Goal: Task Accomplishment & Management: Use online tool/utility

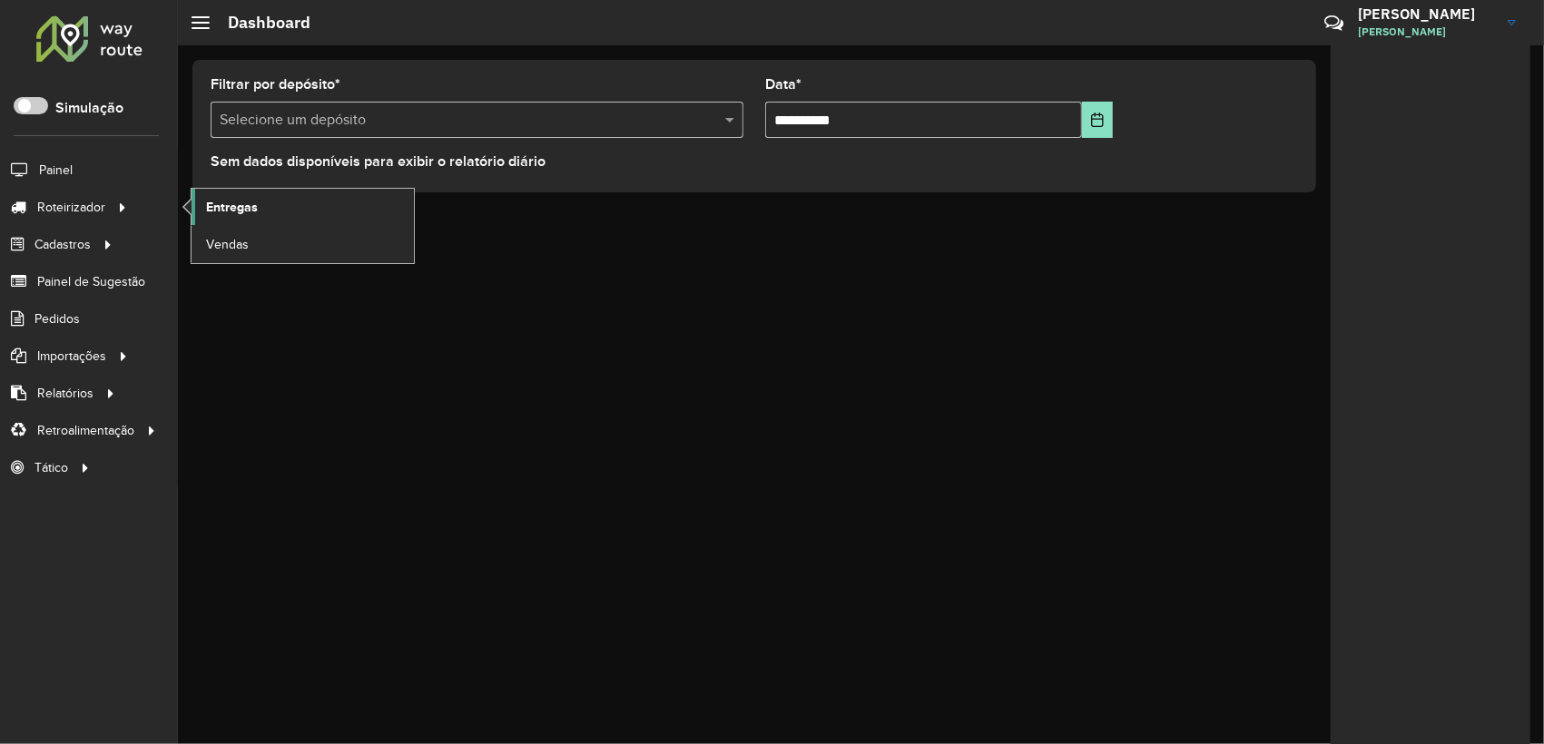
click at [221, 203] on span "Entregas" at bounding box center [232, 207] width 52 height 19
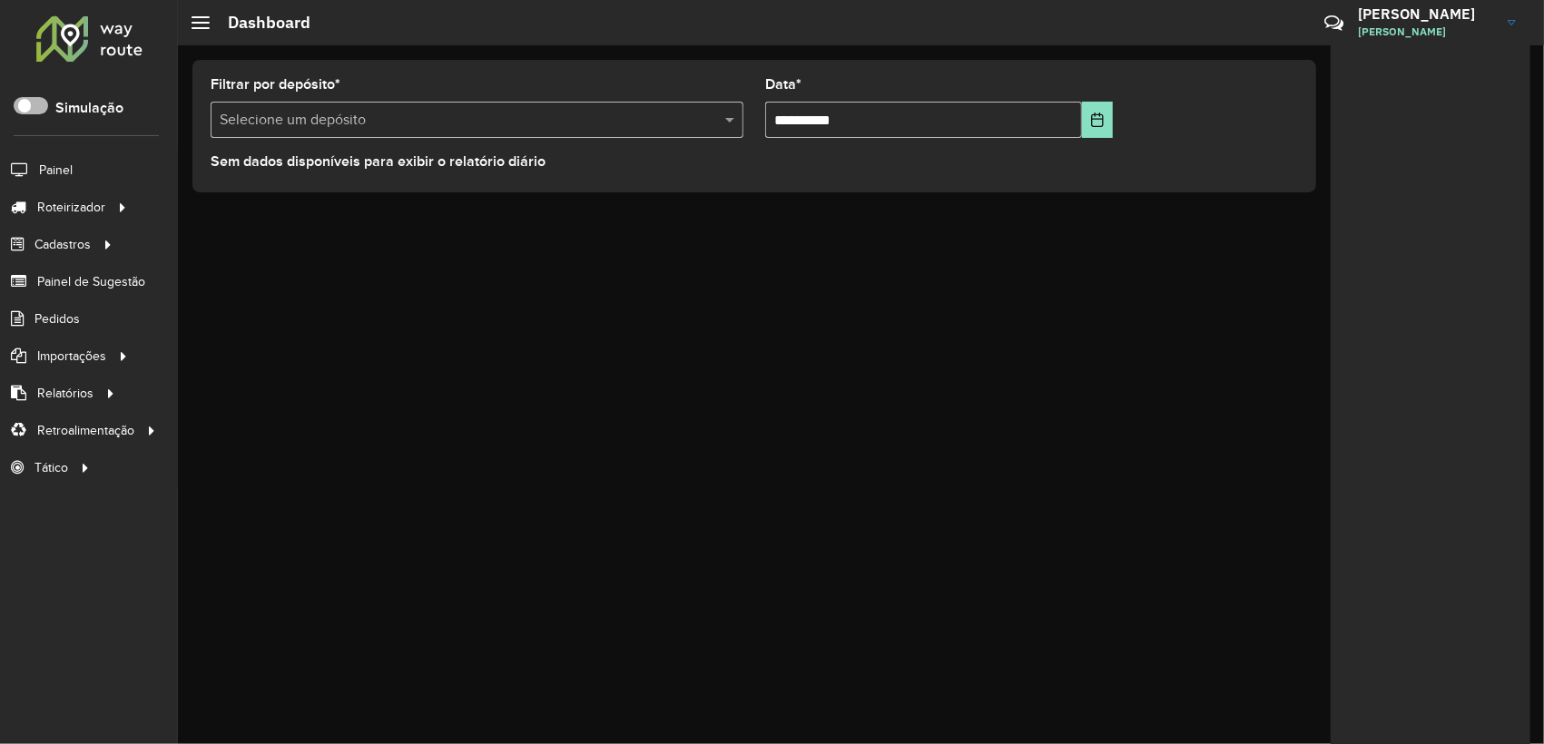
click at [25, 102] on span at bounding box center [31, 105] width 34 height 17
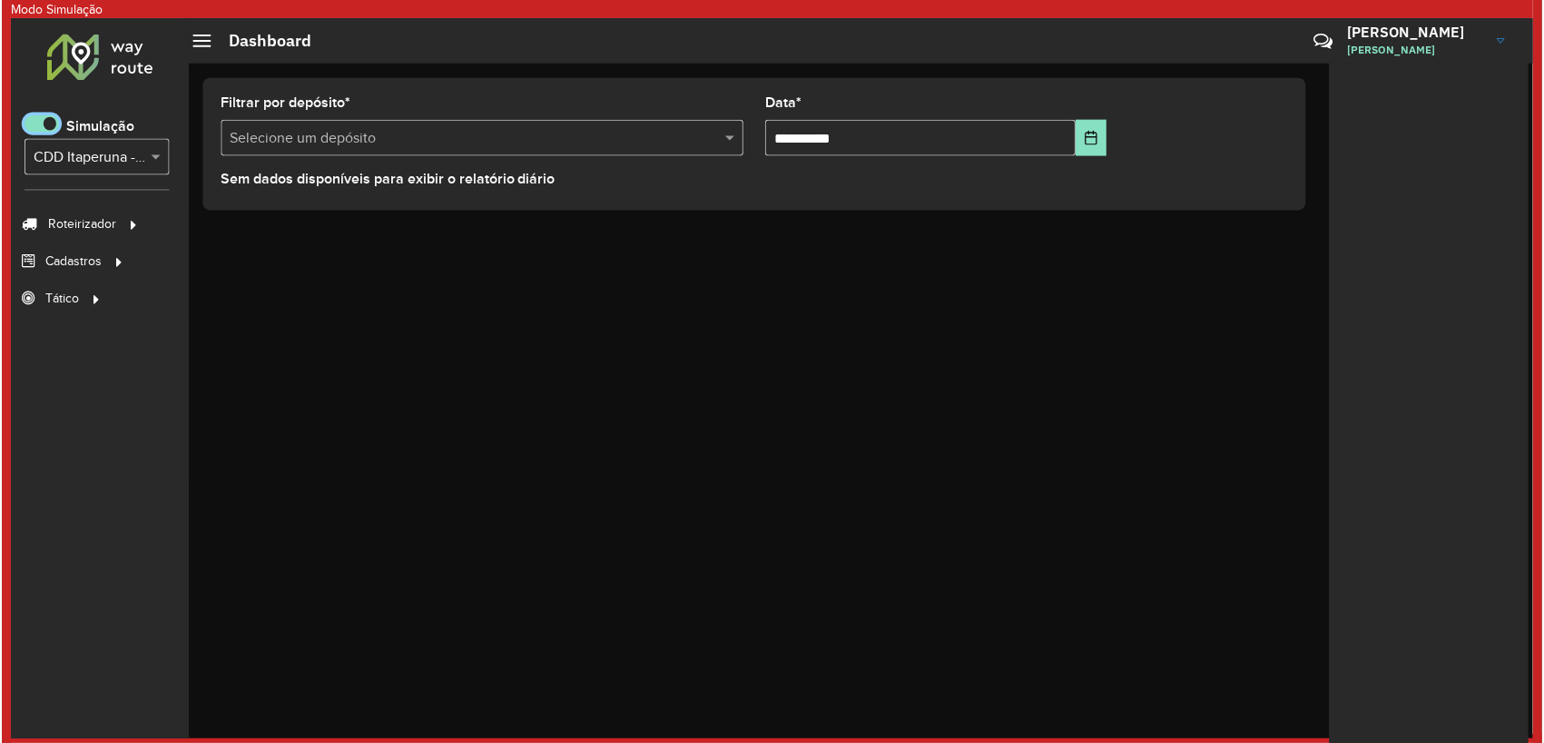
scroll to position [10, 5]
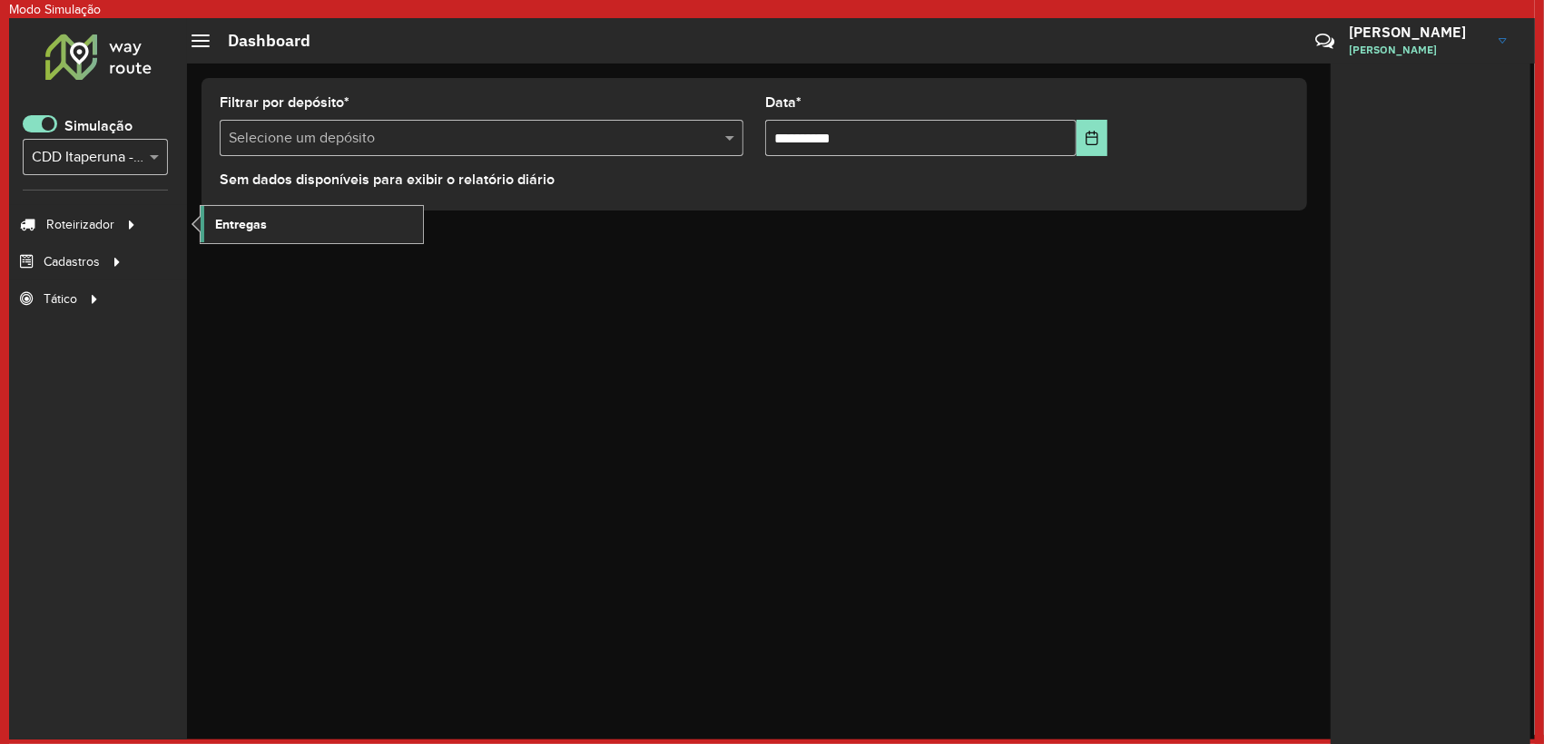
click at [261, 221] on span "Entregas" at bounding box center [241, 224] width 52 height 19
click at [53, 117] on span at bounding box center [40, 123] width 34 height 17
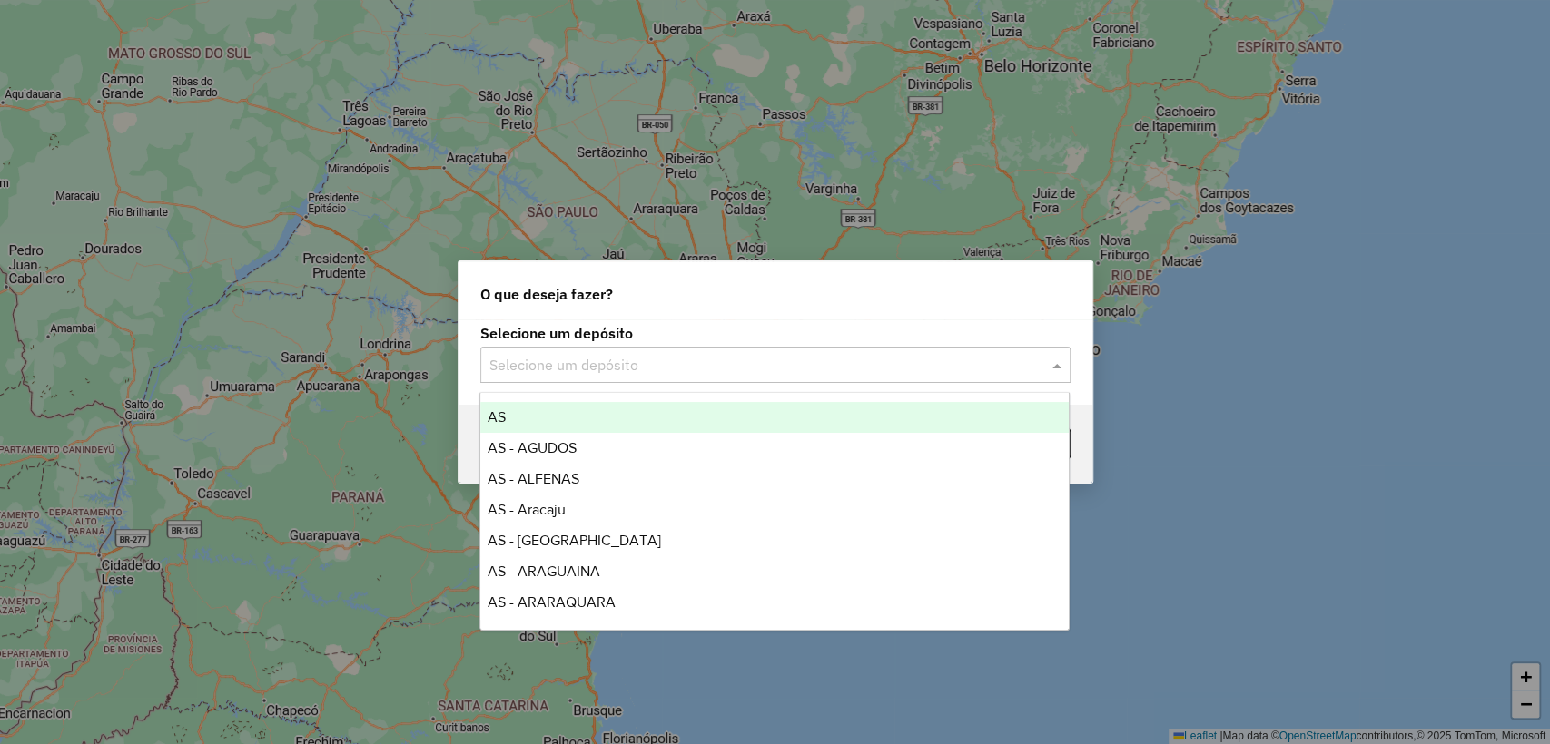
click at [559, 365] on input "text" at bounding box center [757, 366] width 536 height 22
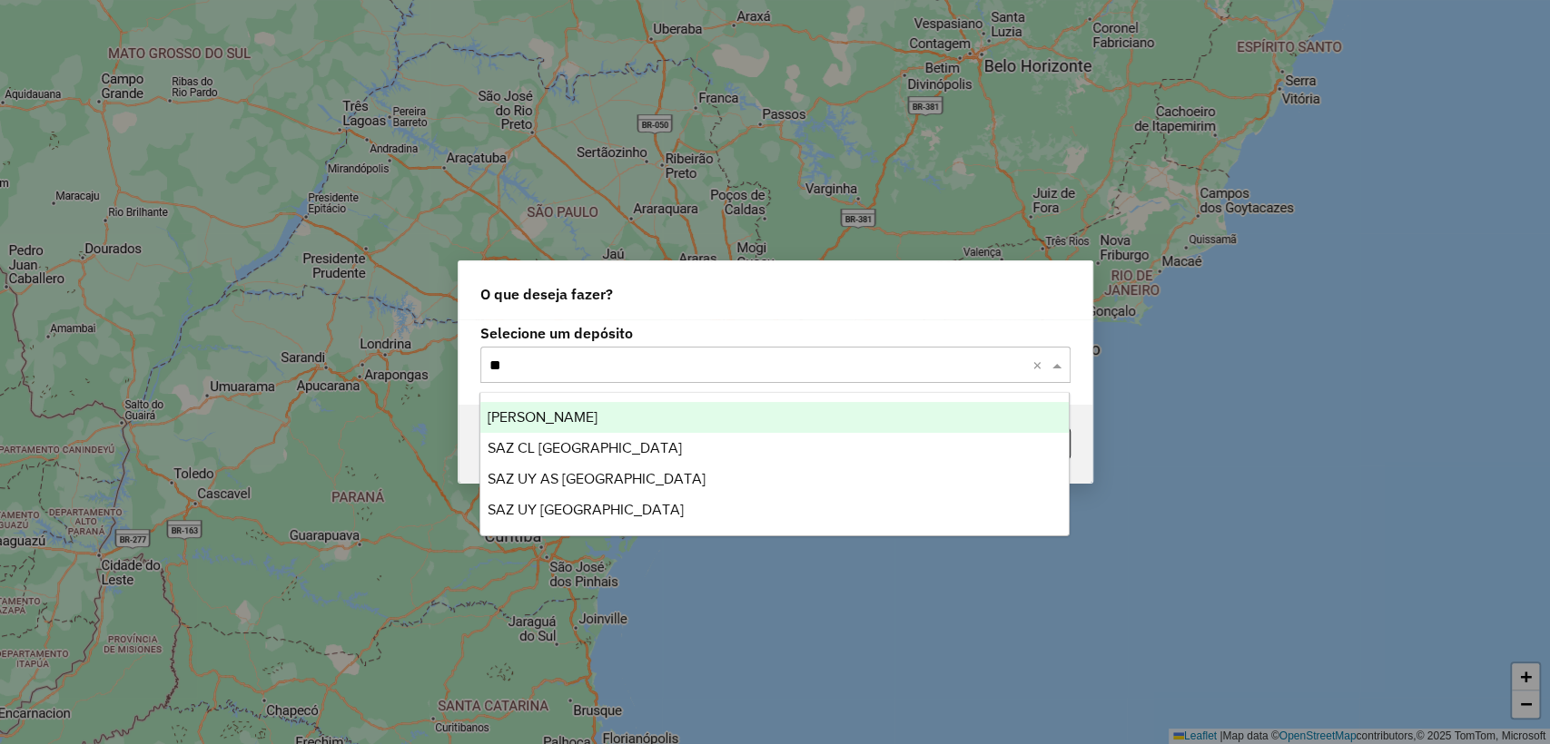
type input "*"
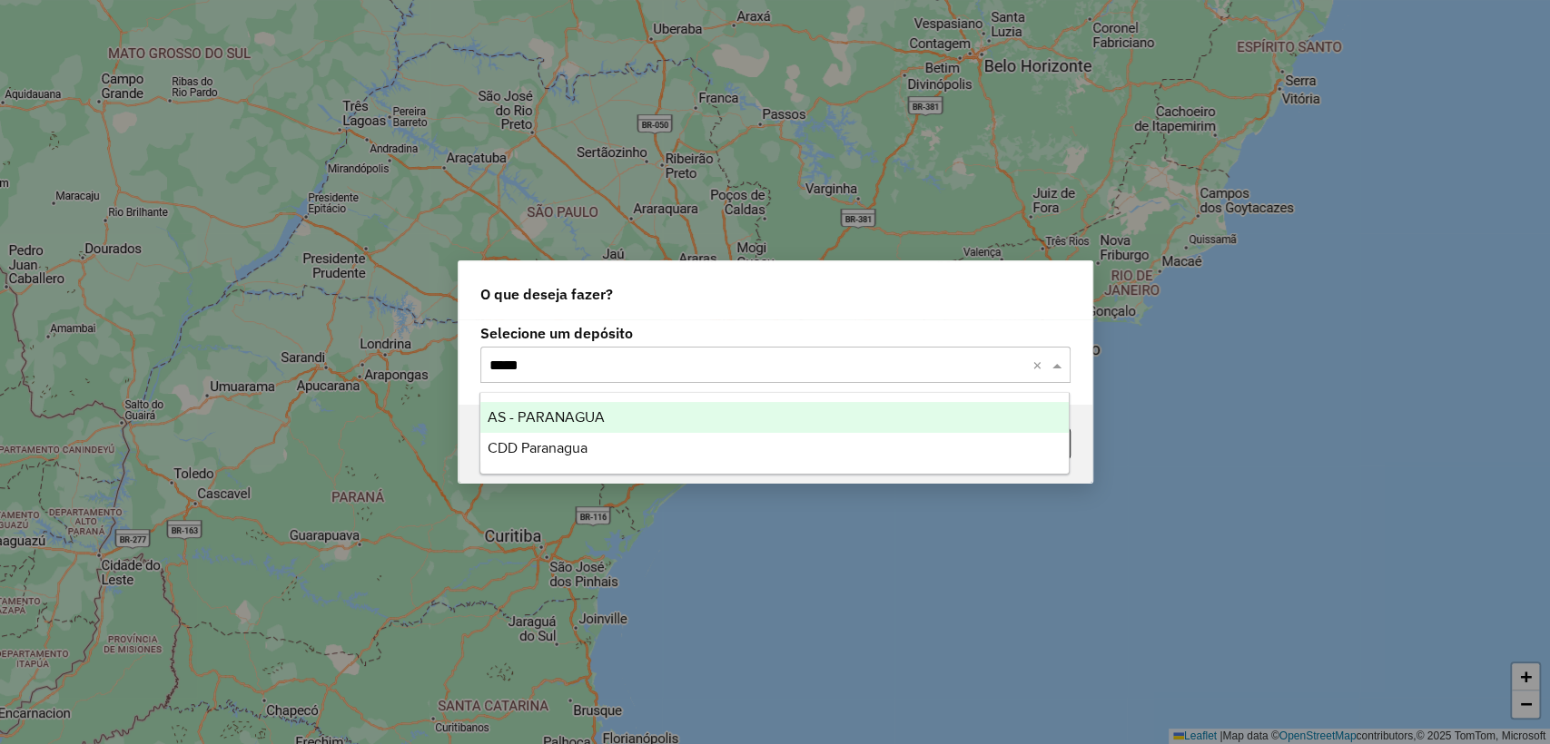
type input "******"
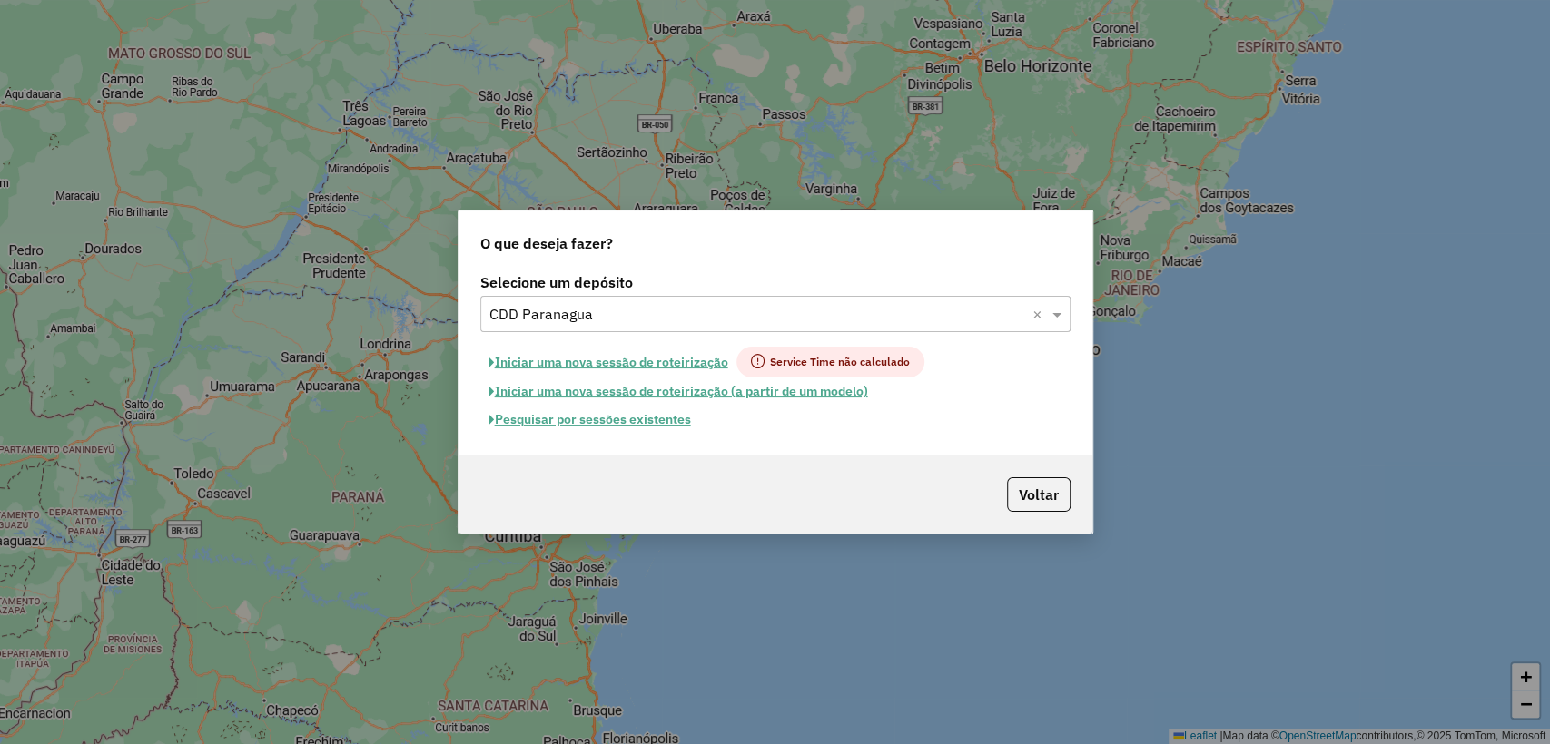
click at [642, 430] on button "Pesquisar por sessões existentes" at bounding box center [589, 420] width 219 height 28
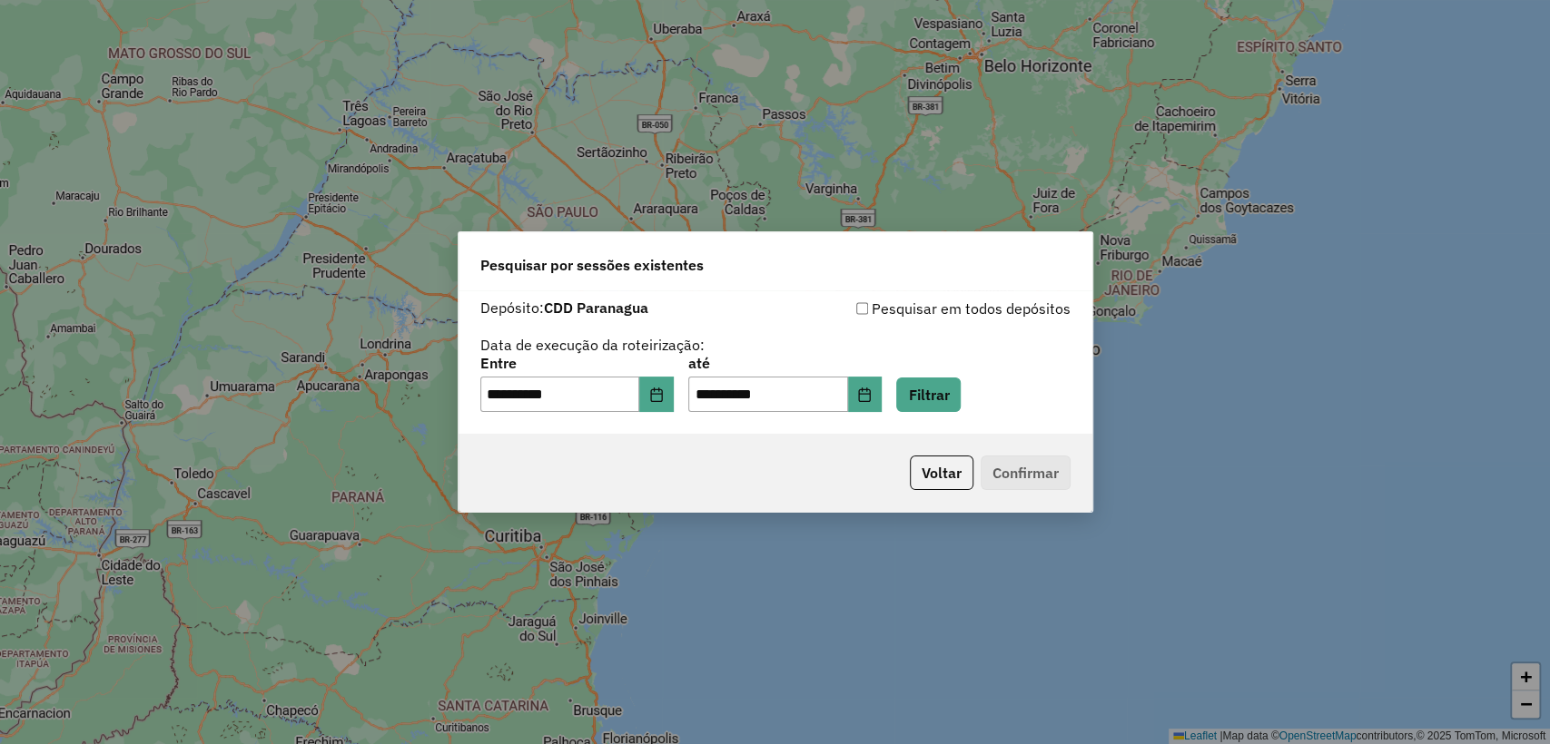
click at [638, 423] on div "**********" at bounding box center [775, 362] width 634 height 144
click at [932, 414] on div "**********" at bounding box center [775, 362] width 634 height 144
drag, startPoint x: 944, startPoint y: 401, endPoint x: 937, endPoint y: 426, distance: 25.6
click at [944, 401] on button "Filtrar" at bounding box center [928, 395] width 64 height 34
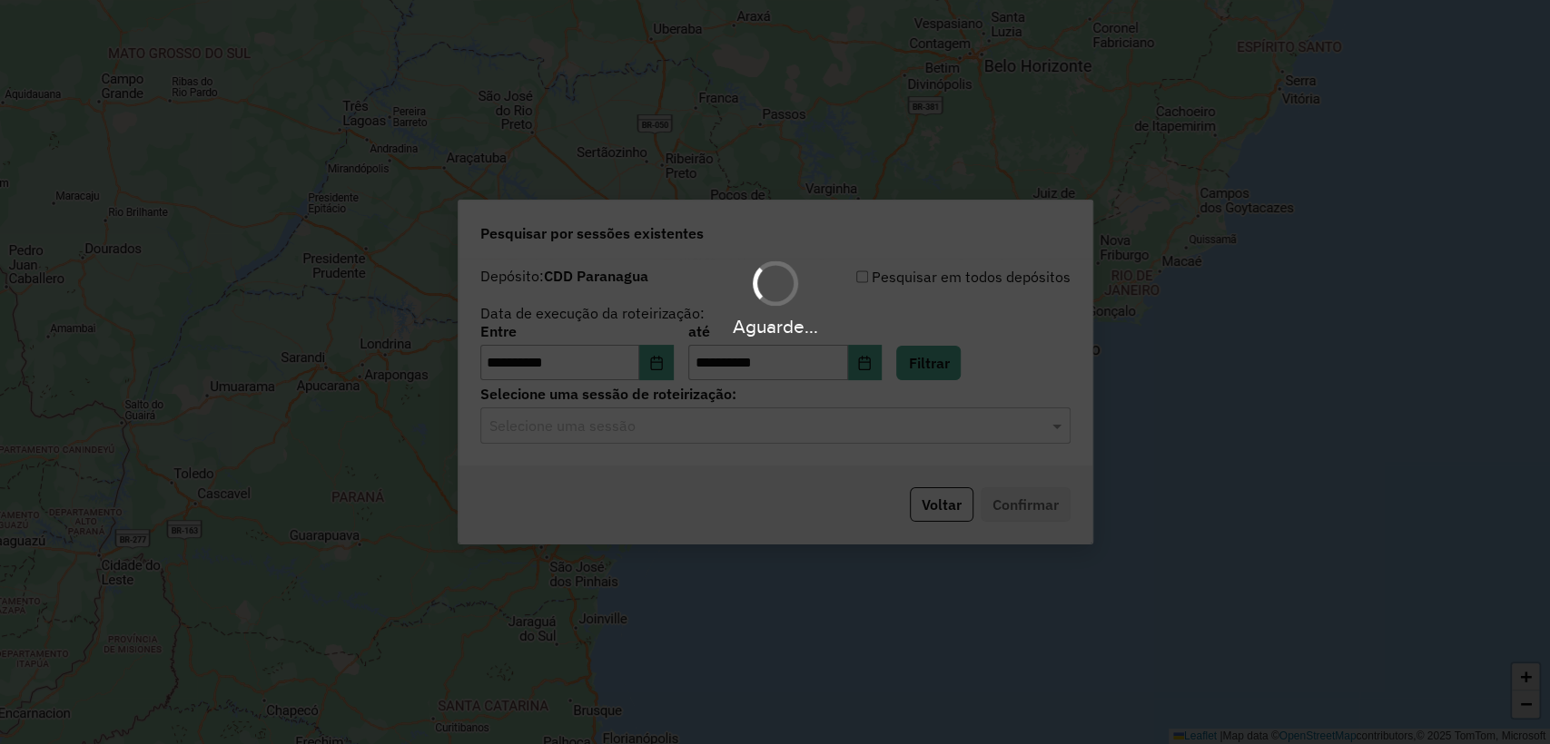
click at [792, 430] on hb-app "**********" at bounding box center [775, 372] width 1550 height 744
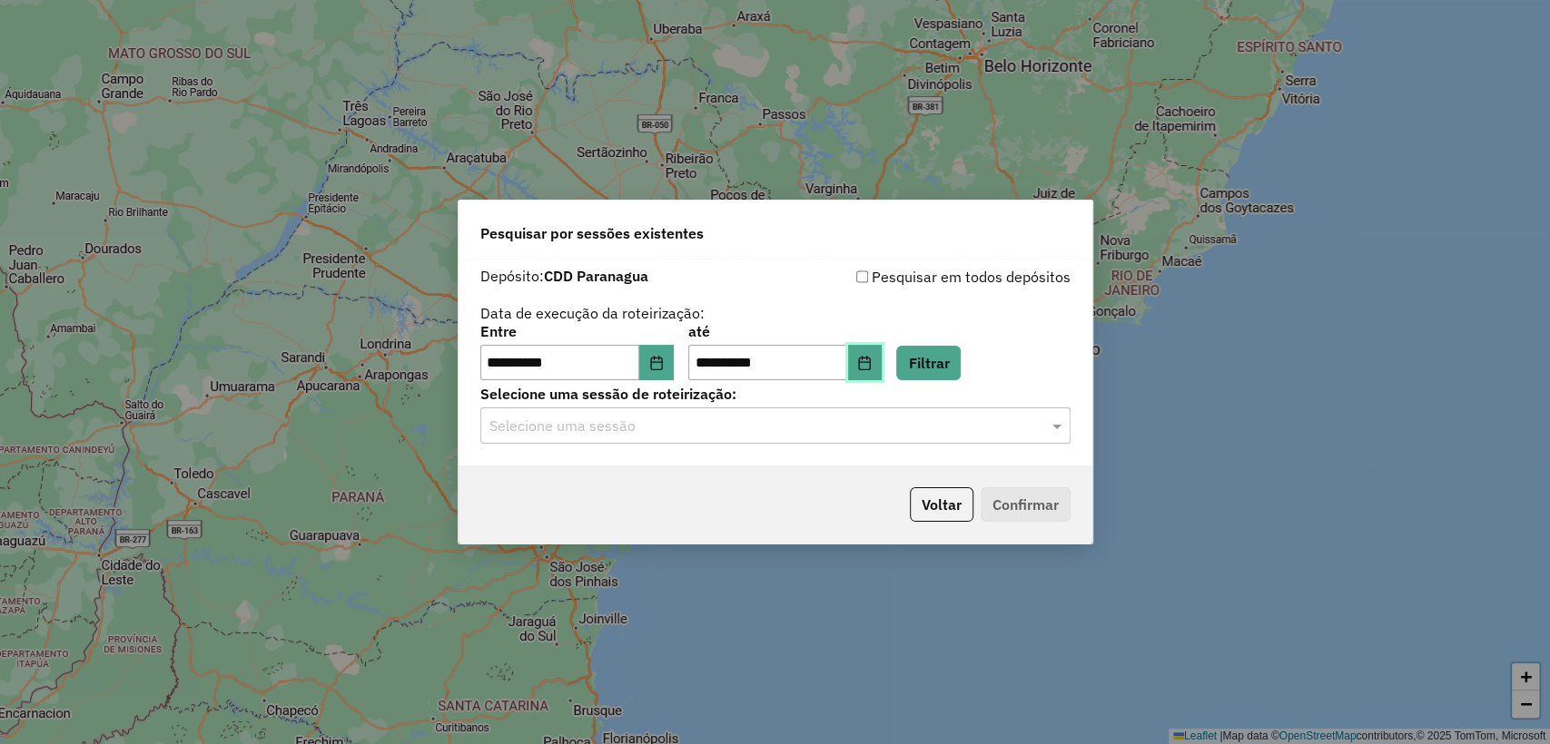
click at [878, 370] on button "Choose Date" at bounding box center [865, 363] width 34 height 36
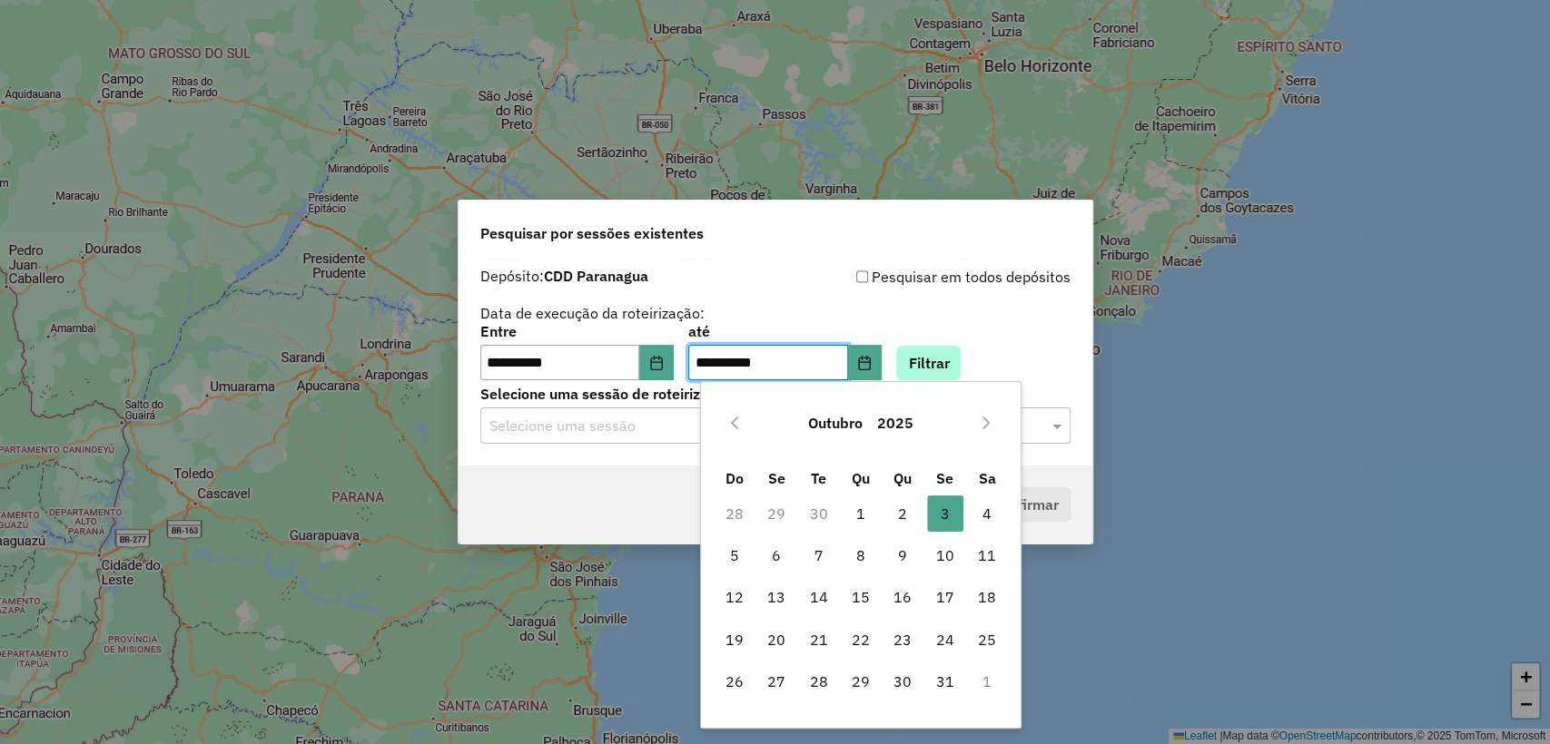
drag, startPoint x: 875, startPoint y: 513, endPoint x: 976, endPoint y: 371, distance: 173.8
click at [876, 511] on span "1" at bounding box center [860, 514] width 36 height 36
type input "**********"
click at [960, 349] on button "Filtrar" at bounding box center [928, 363] width 64 height 34
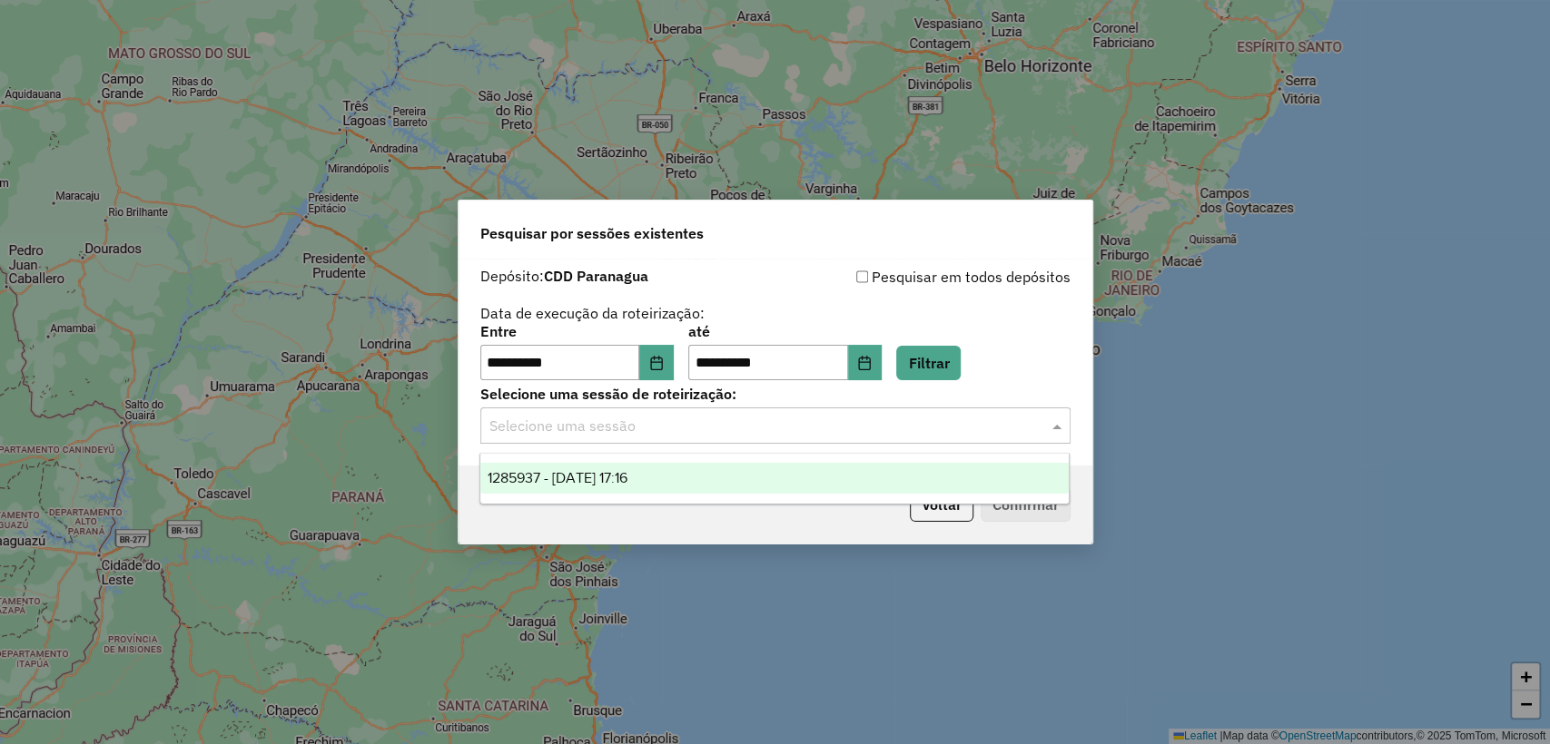
drag, startPoint x: 704, startPoint y: 429, endPoint x: 684, endPoint y: 484, distance: 58.0
click at [703, 430] on input "text" at bounding box center [757, 427] width 536 height 22
drag, startPoint x: 684, startPoint y: 484, endPoint x: 748, endPoint y: 497, distance: 65.9
click at [688, 482] on div "1285937 - 01/10/2025 17:16" at bounding box center [774, 478] width 588 height 31
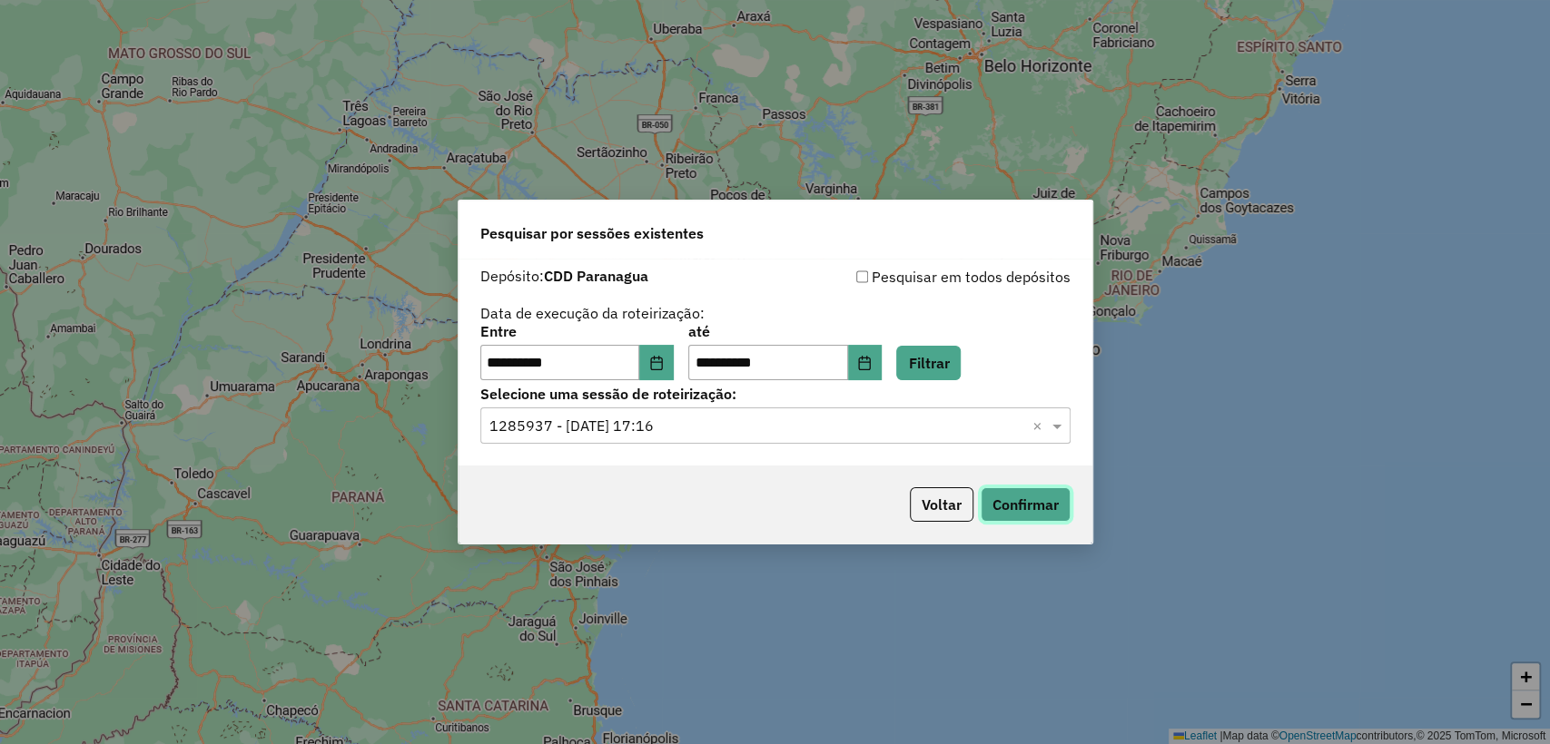
click at [1005, 493] on button "Confirmar" at bounding box center [1025, 504] width 90 height 34
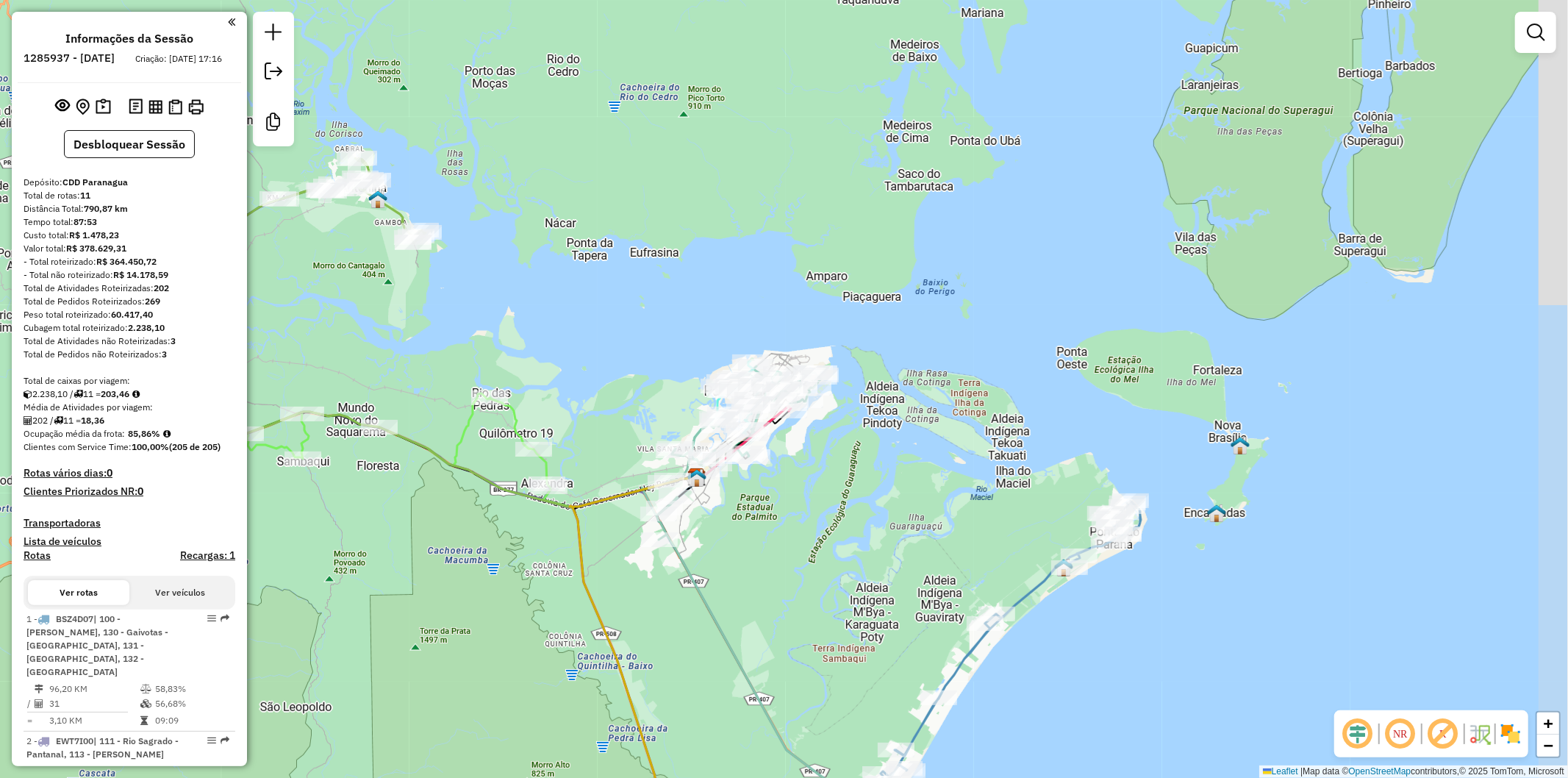
drag, startPoint x: 917, startPoint y: 629, endPoint x: 842, endPoint y: 557, distance: 104.0
click at [842, 557] on div "Janela de atendimento Grade de atendimento Capacidade Transportadoras Veículos …" at bounding box center [784, 389] width 1568 height 778
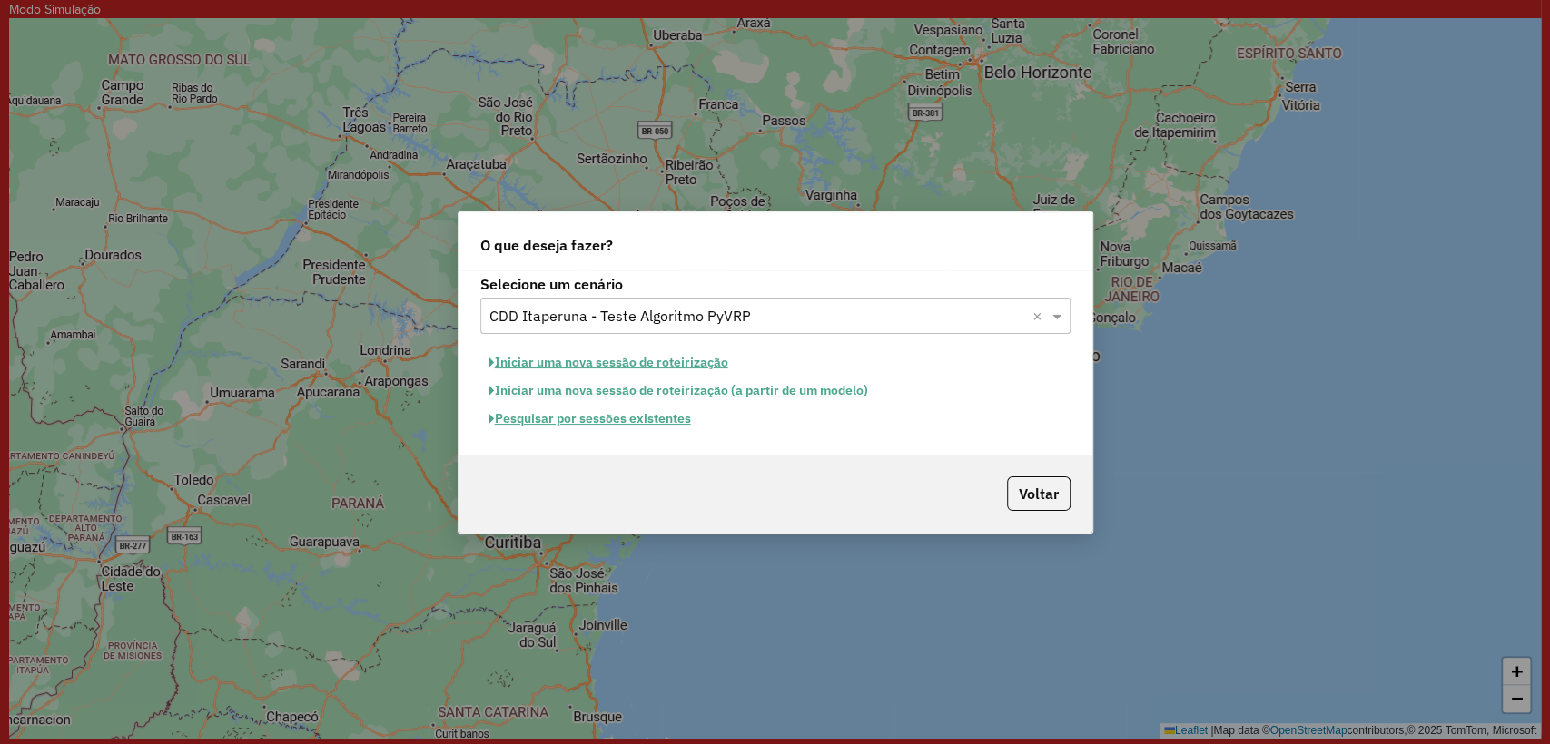
click at [598, 313] on input "text" at bounding box center [757, 317] width 536 height 22
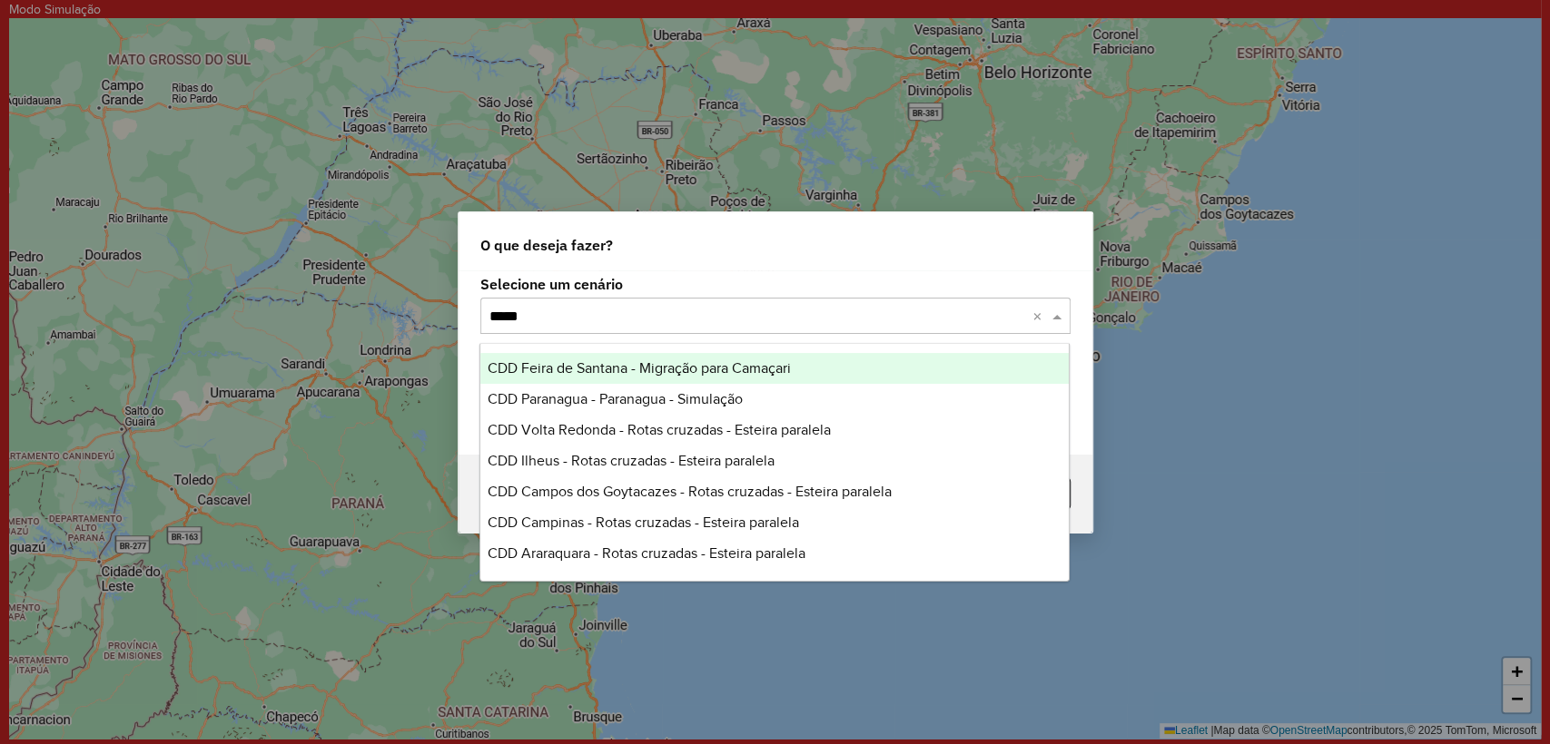
type input "******"
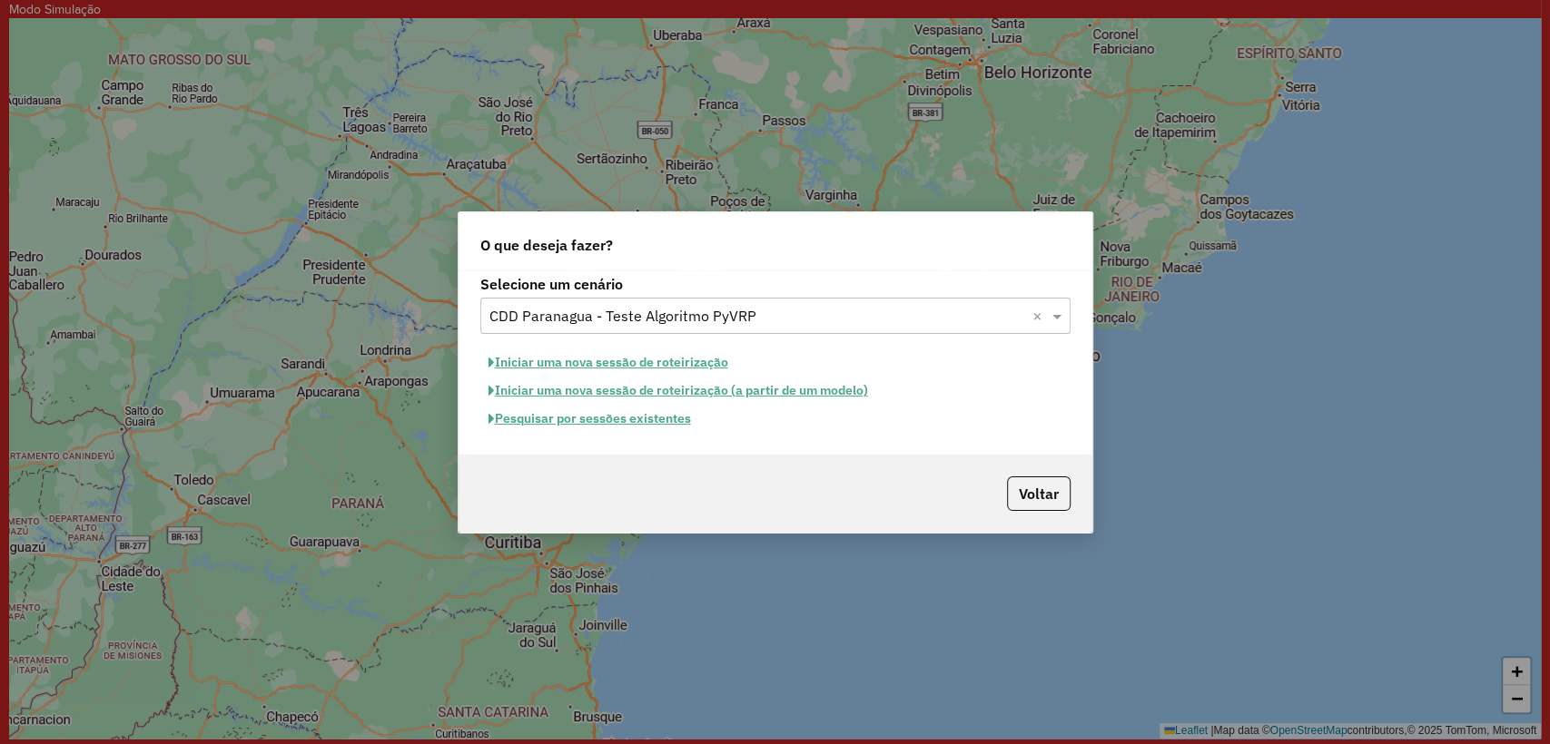
click at [631, 359] on button "Iniciar uma nova sessão de roteirização" at bounding box center [608, 363] width 256 height 28
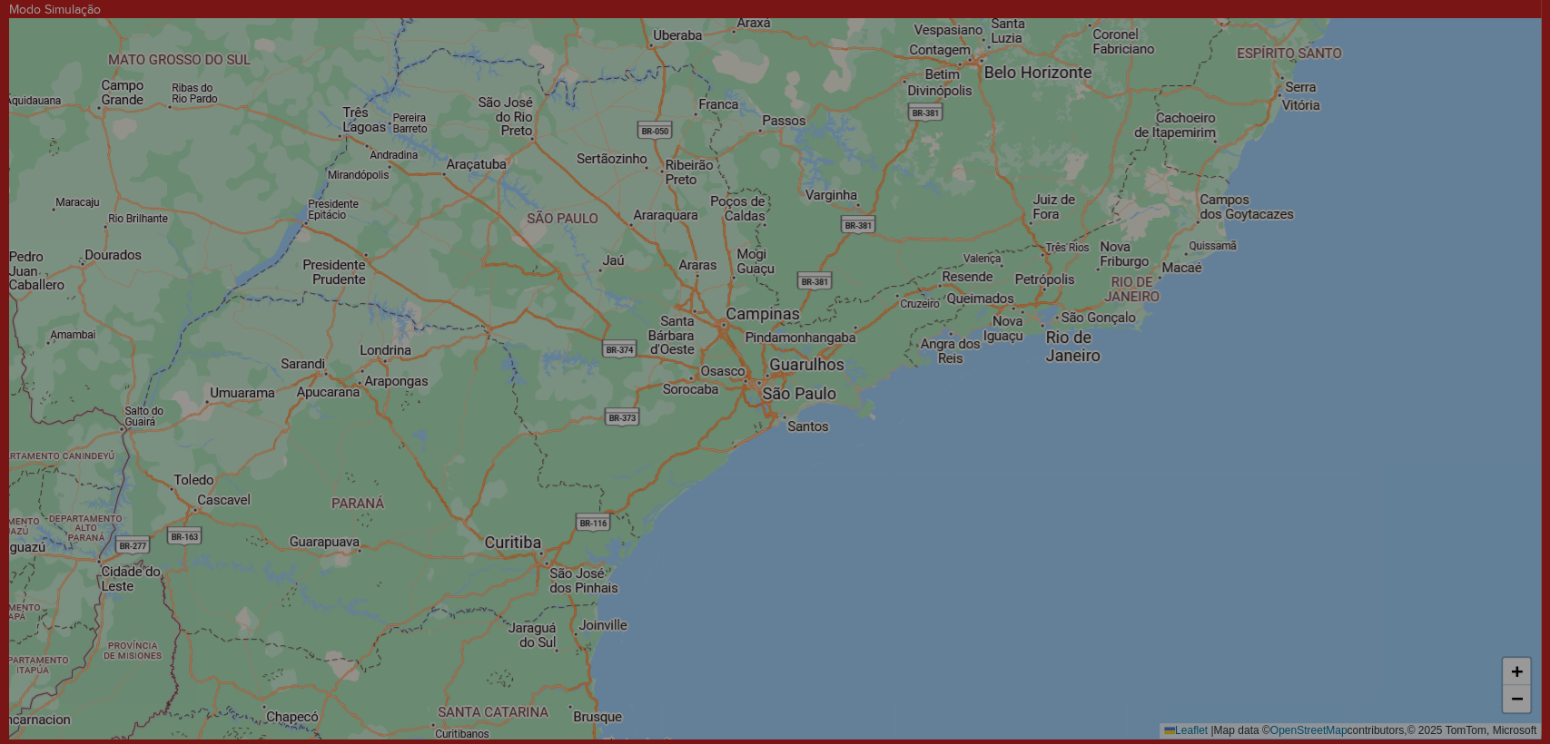
select select "*"
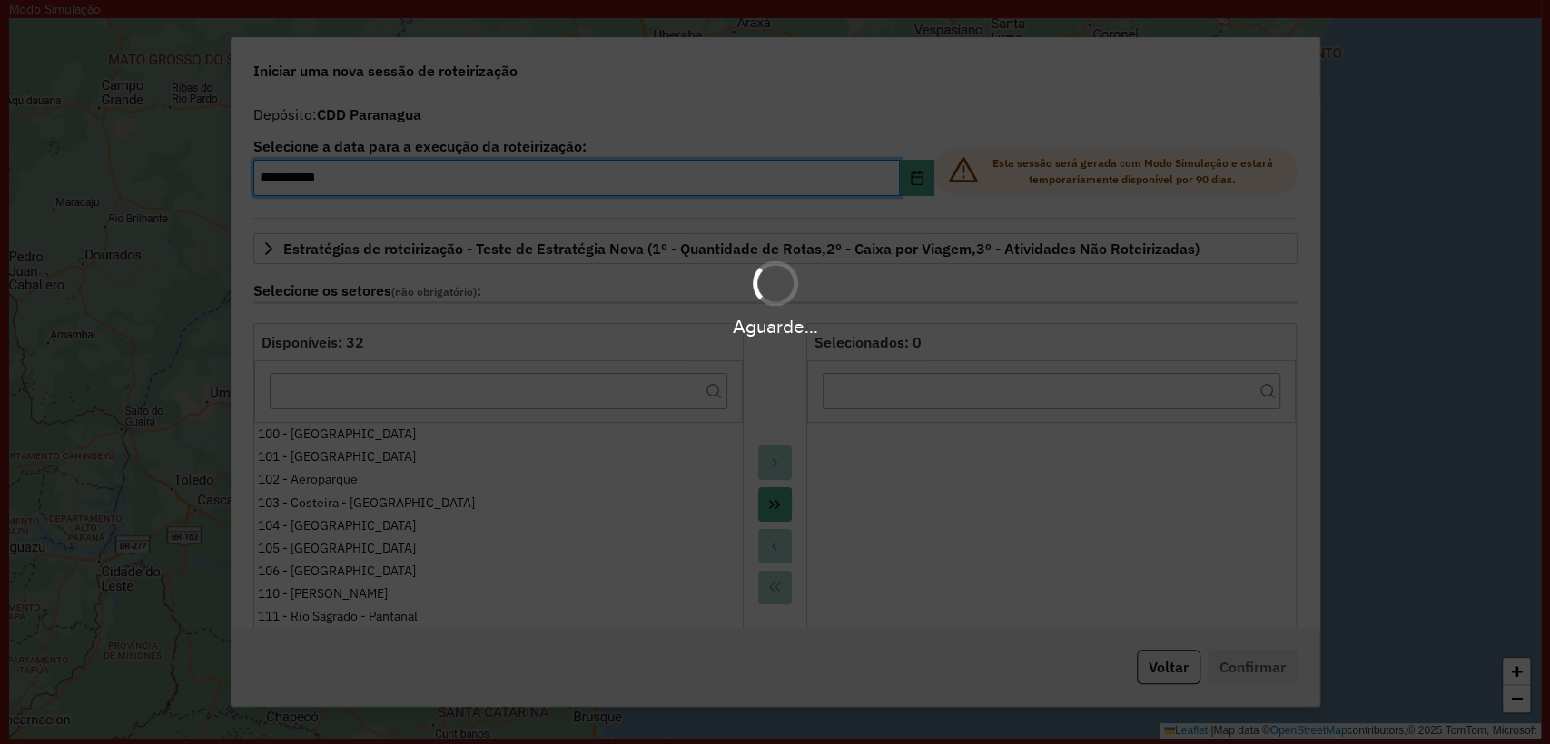
click at [1161, 670] on div "Aguarde..." at bounding box center [775, 372] width 1550 height 744
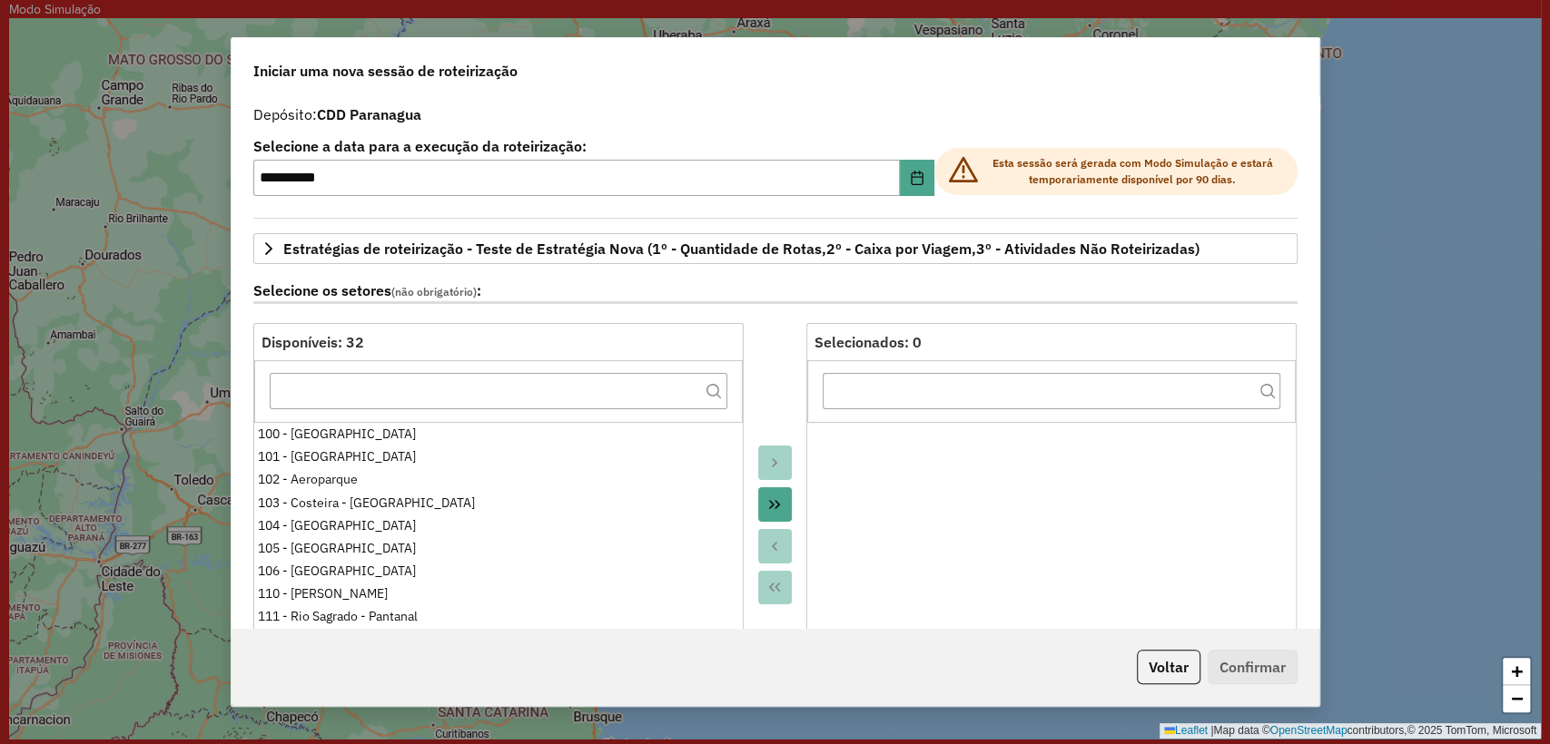
click at [1160, 668] on button "Voltar" at bounding box center [1168, 667] width 64 height 34
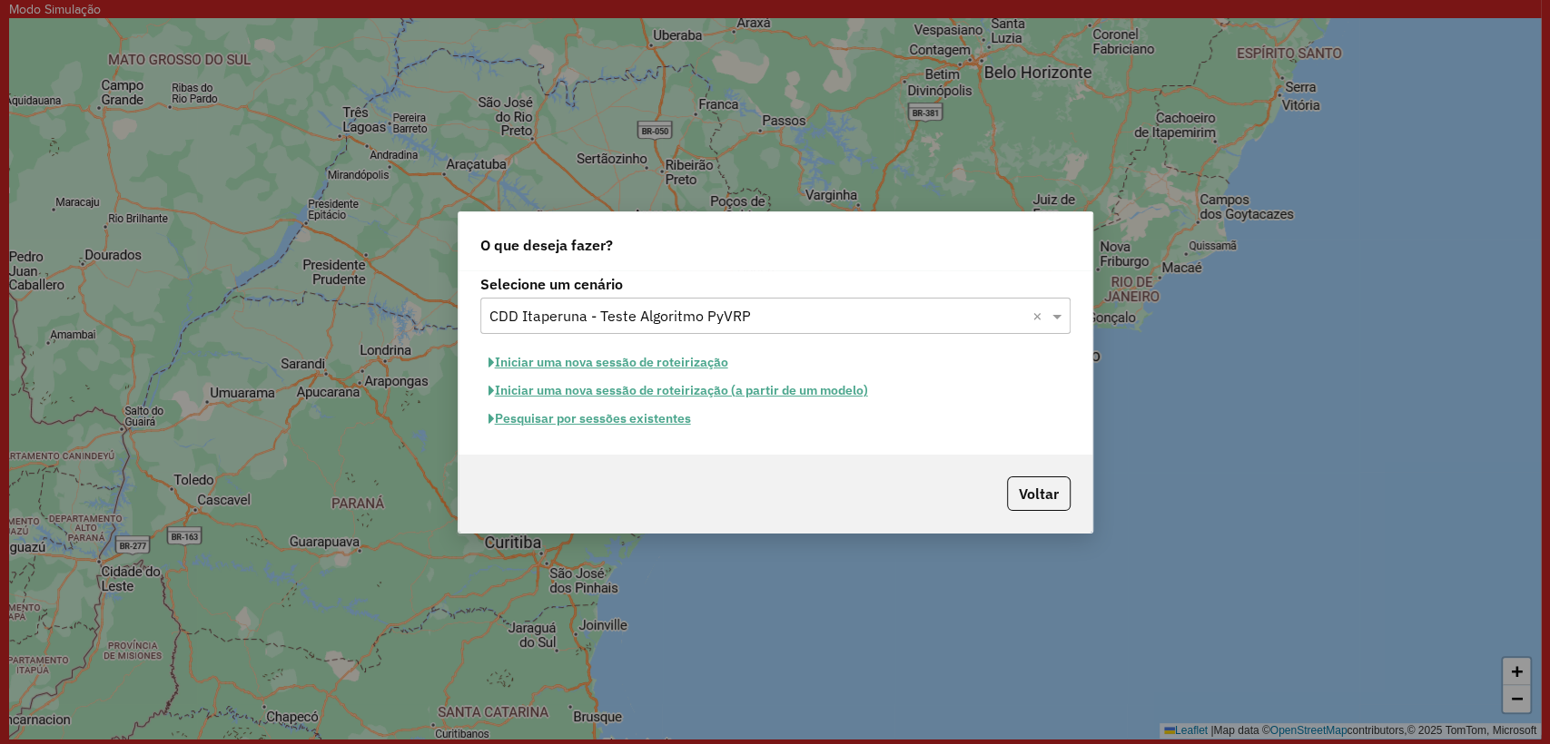
click at [617, 408] on button "Pesquisar por sessões existentes" at bounding box center [589, 419] width 219 height 28
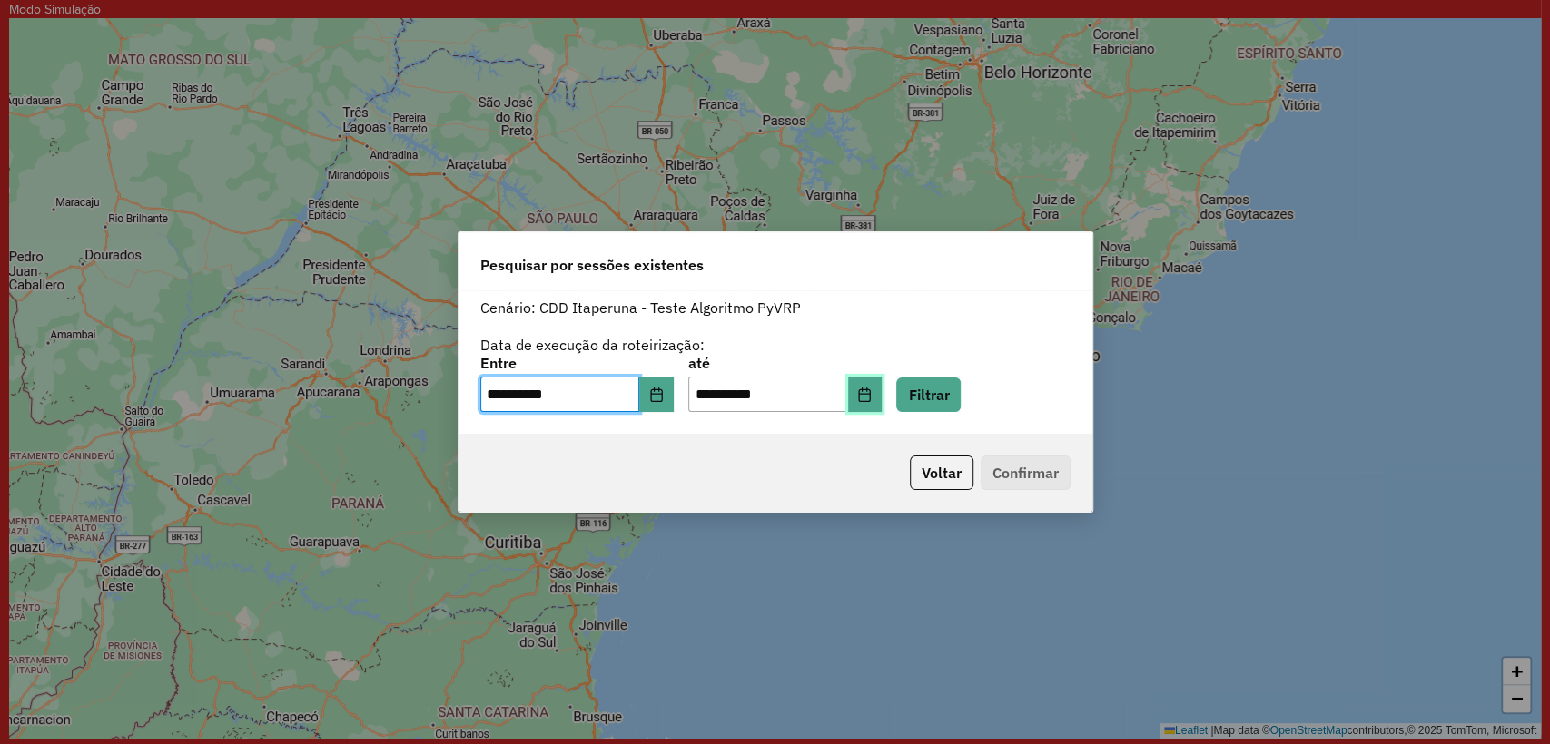
click at [882, 401] on button "Choose Date" at bounding box center [865, 395] width 34 height 36
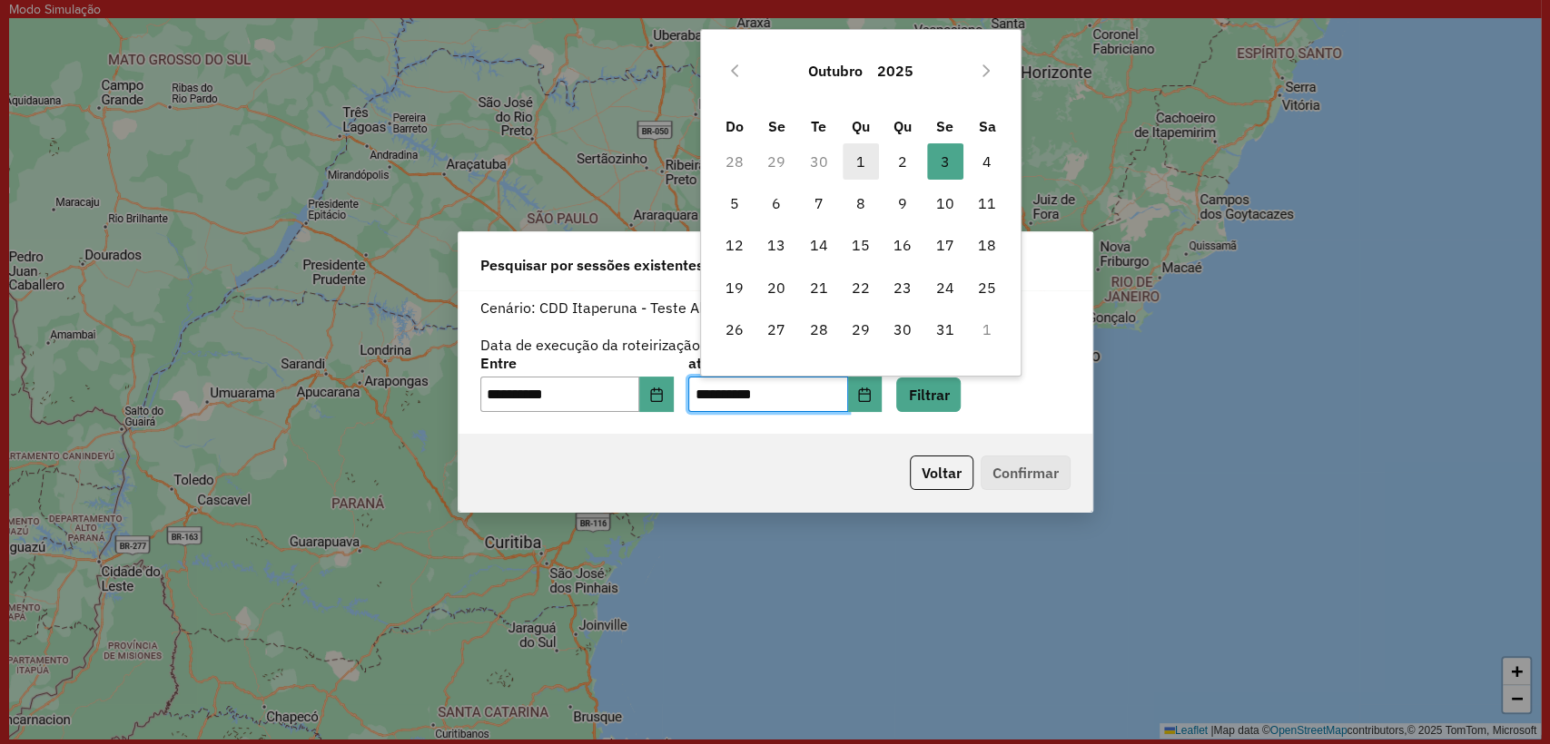
click at [857, 152] on span "1" at bounding box center [860, 161] width 36 height 36
type input "**********"
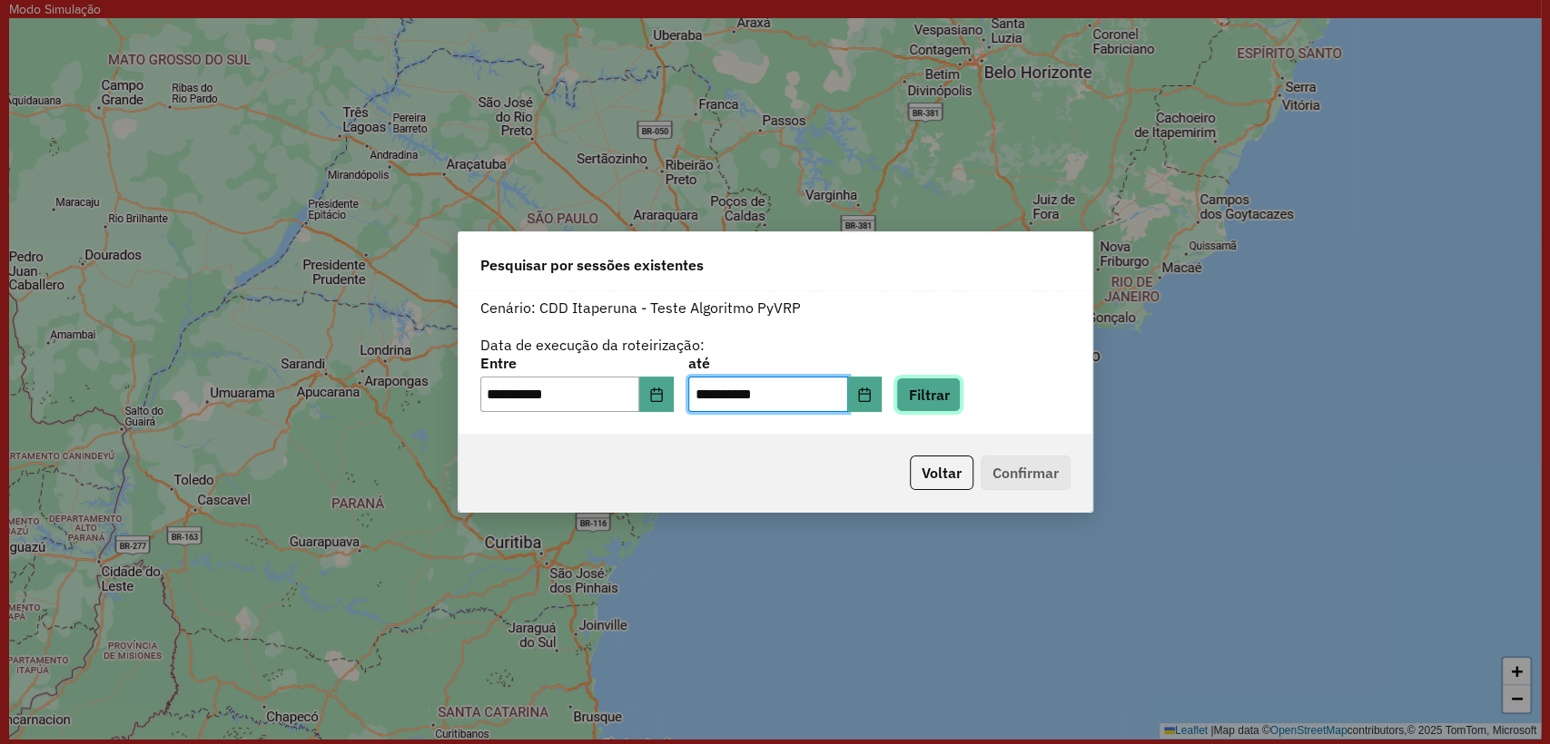
click at [960, 401] on button "Filtrar" at bounding box center [928, 395] width 64 height 34
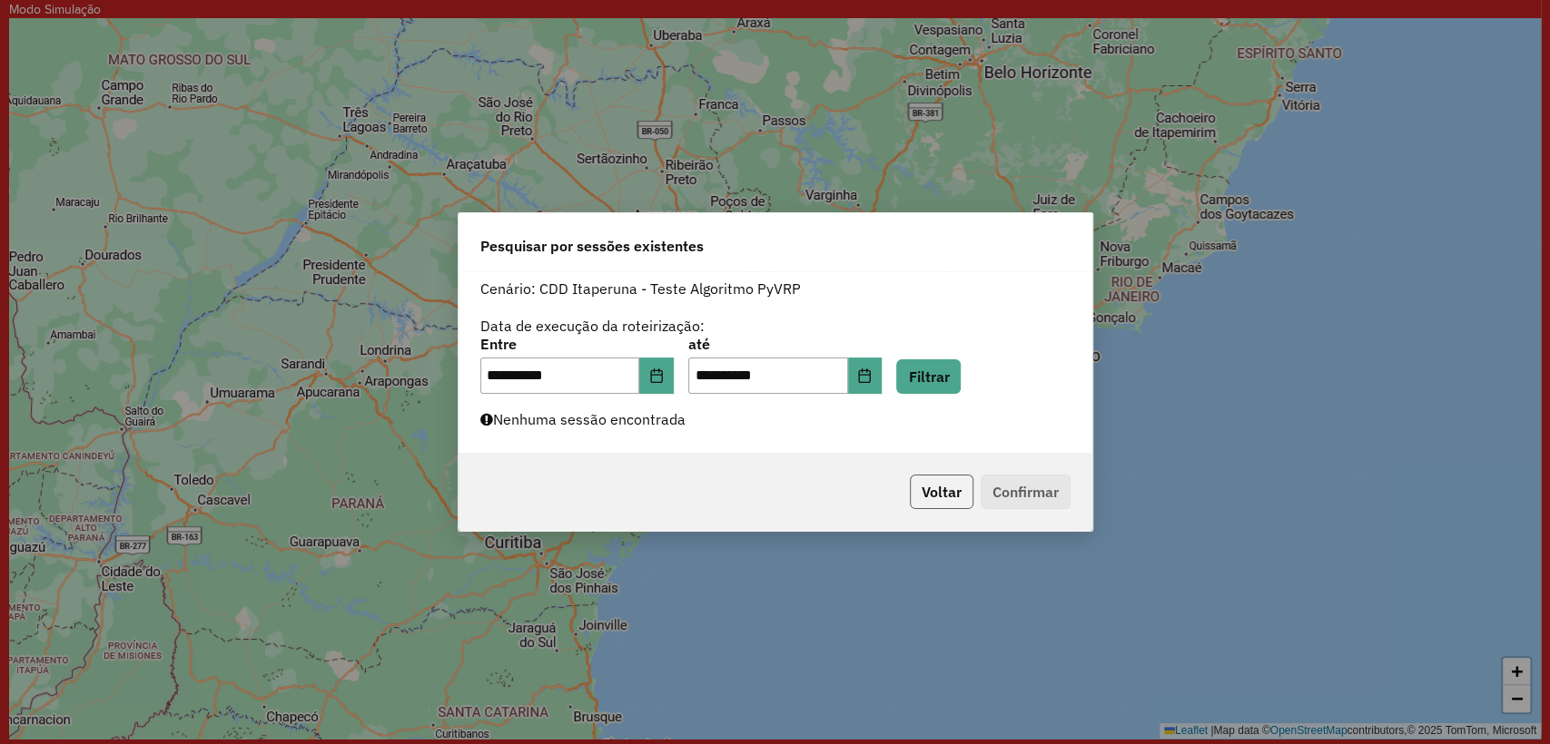
click at [962, 494] on button "Voltar" at bounding box center [942, 492] width 64 height 34
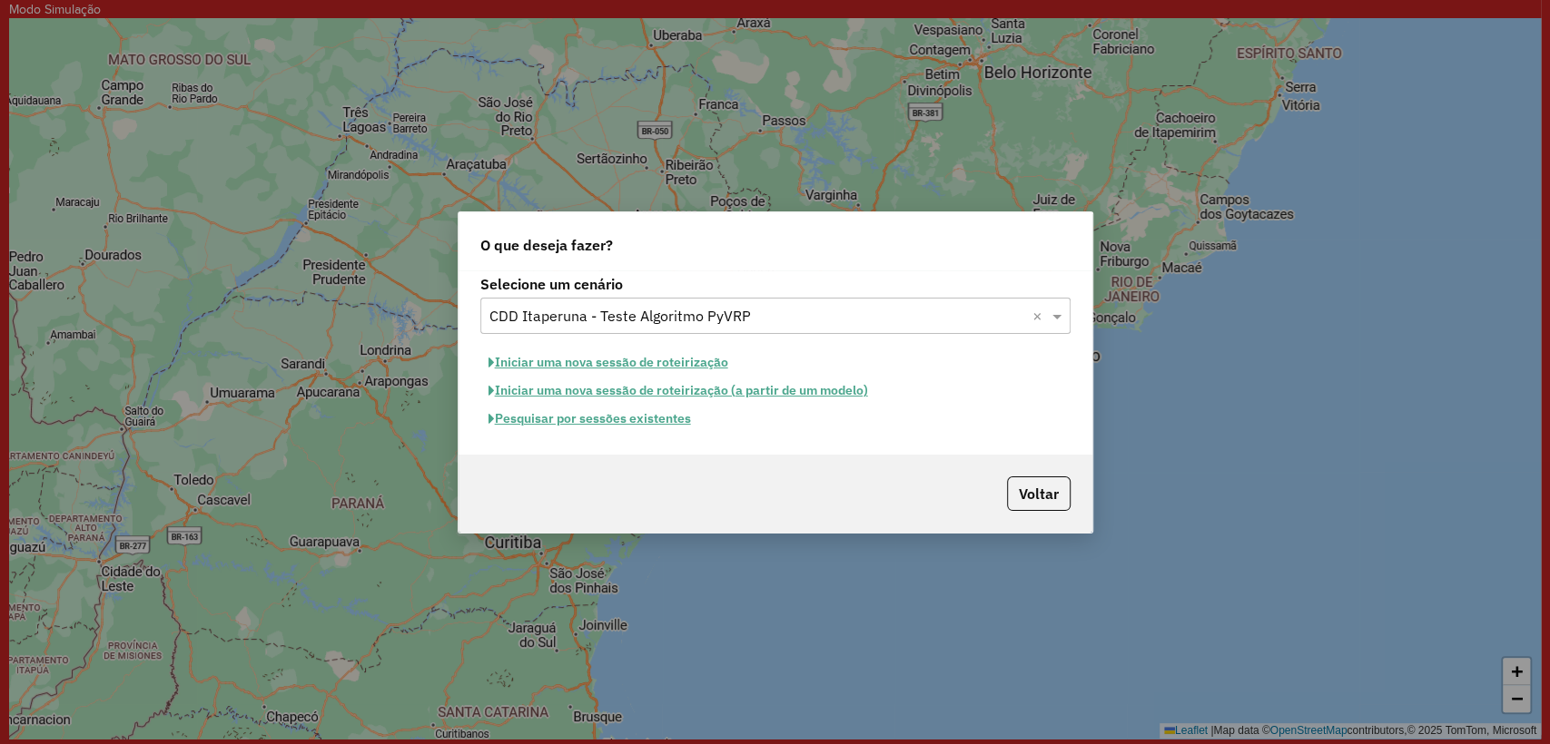
click at [704, 320] on input "text" at bounding box center [757, 317] width 536 height 22
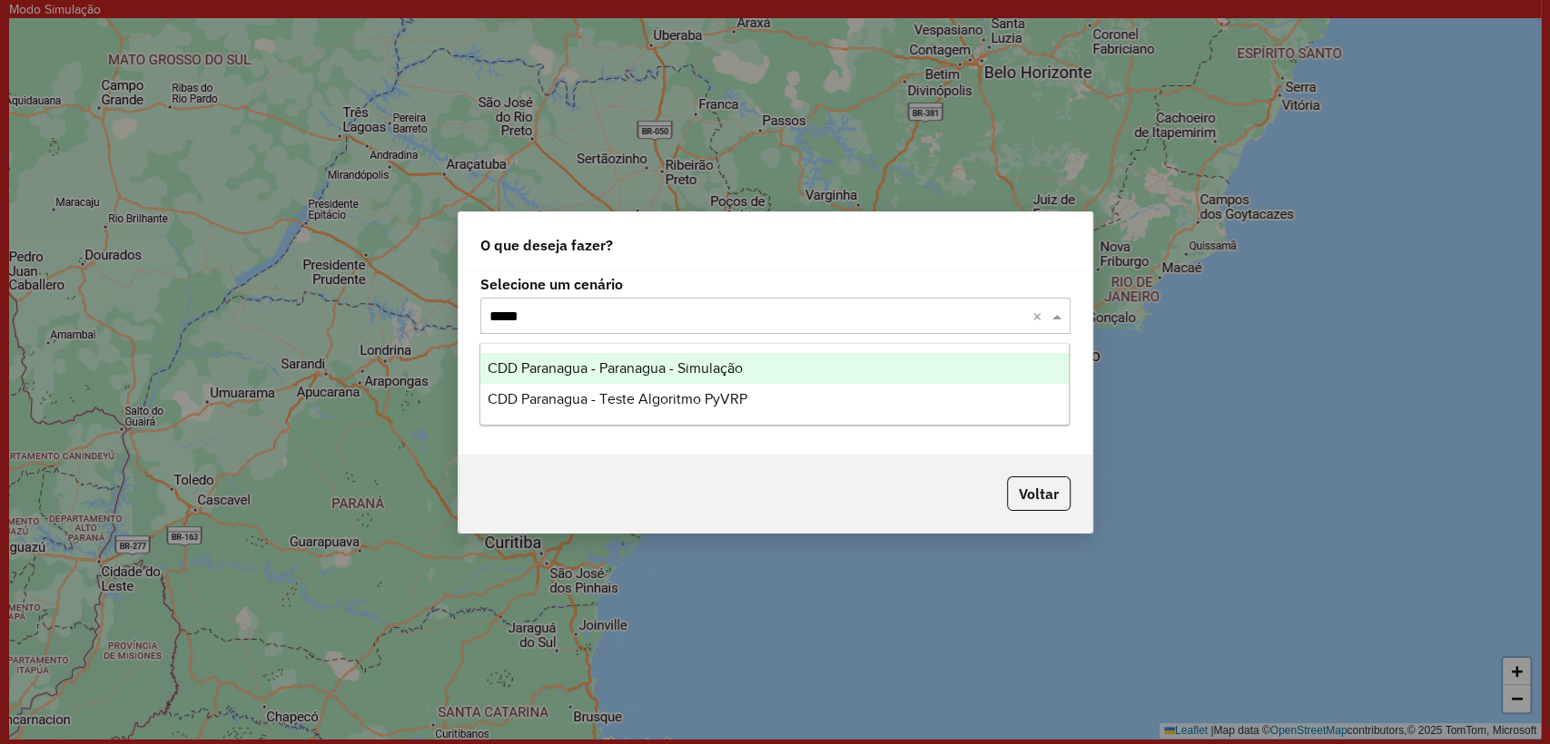
type input "******"
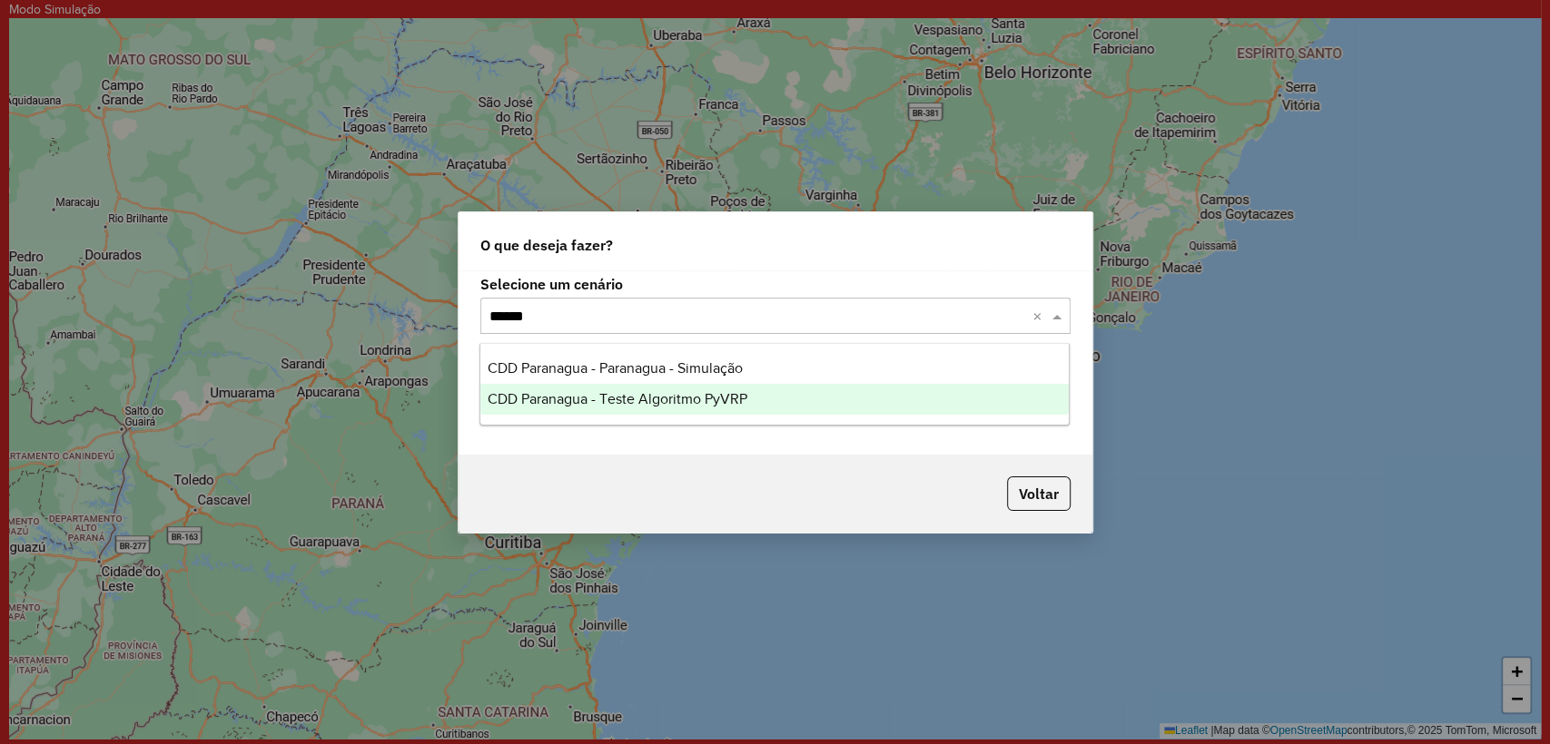
click at [714, 389] on div "CDD Paranagua - Teste Algoritmo PyVRP" at bounding box center [774, 399] width 588 height 31
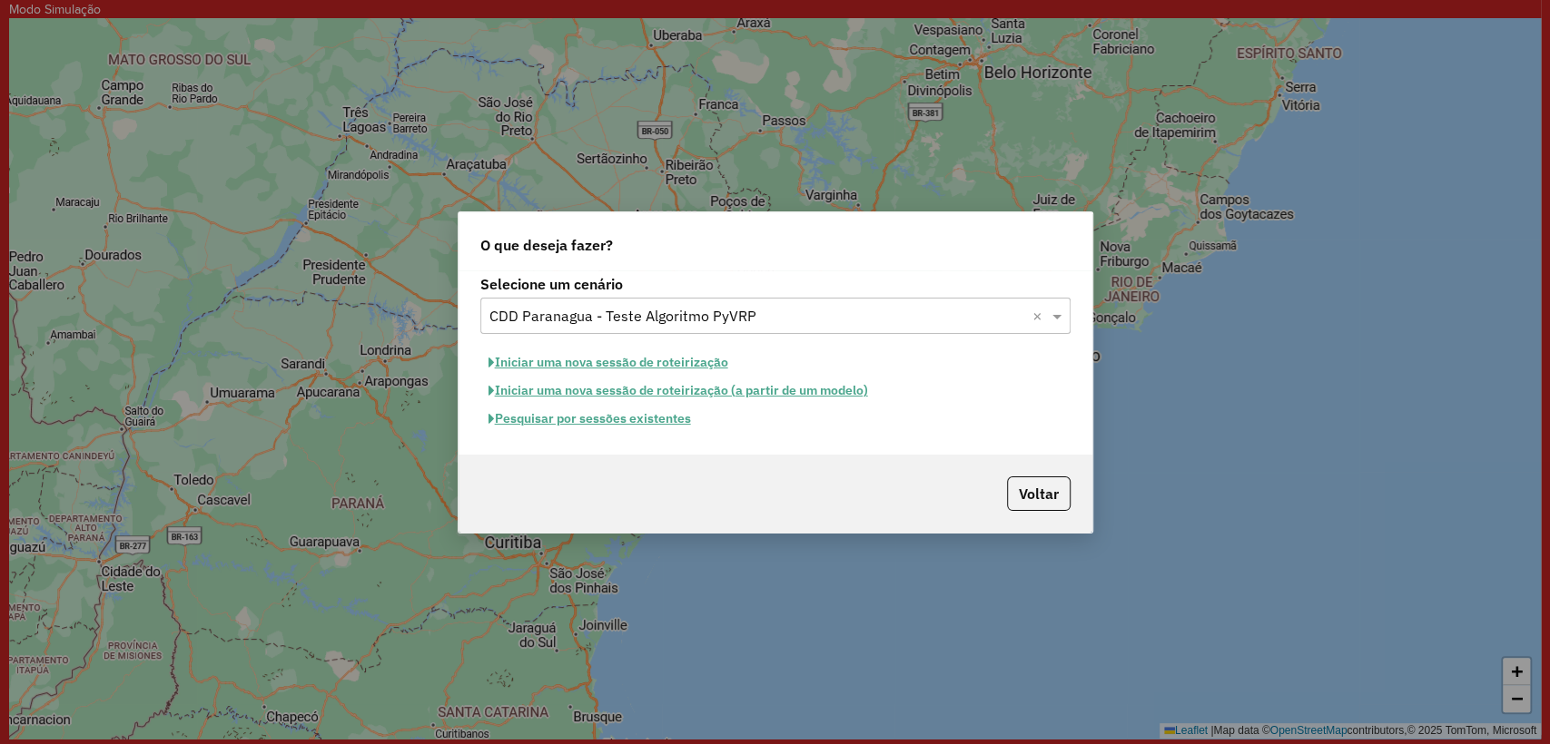
click at [683, 366] on button "Iniciar uma nova sessão de roteirização" at bounding box center [608, 363] width 256 height 28
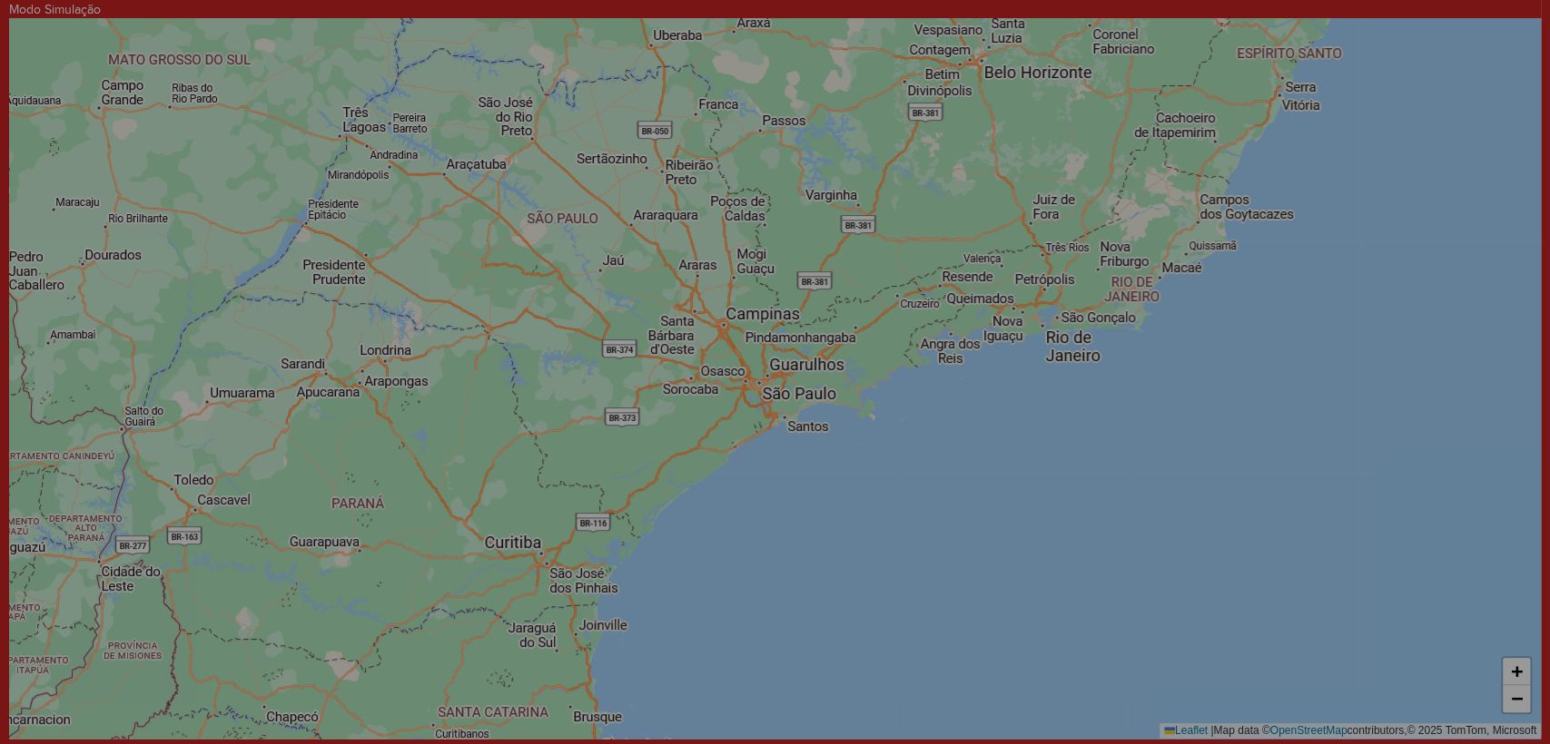
select select "*"
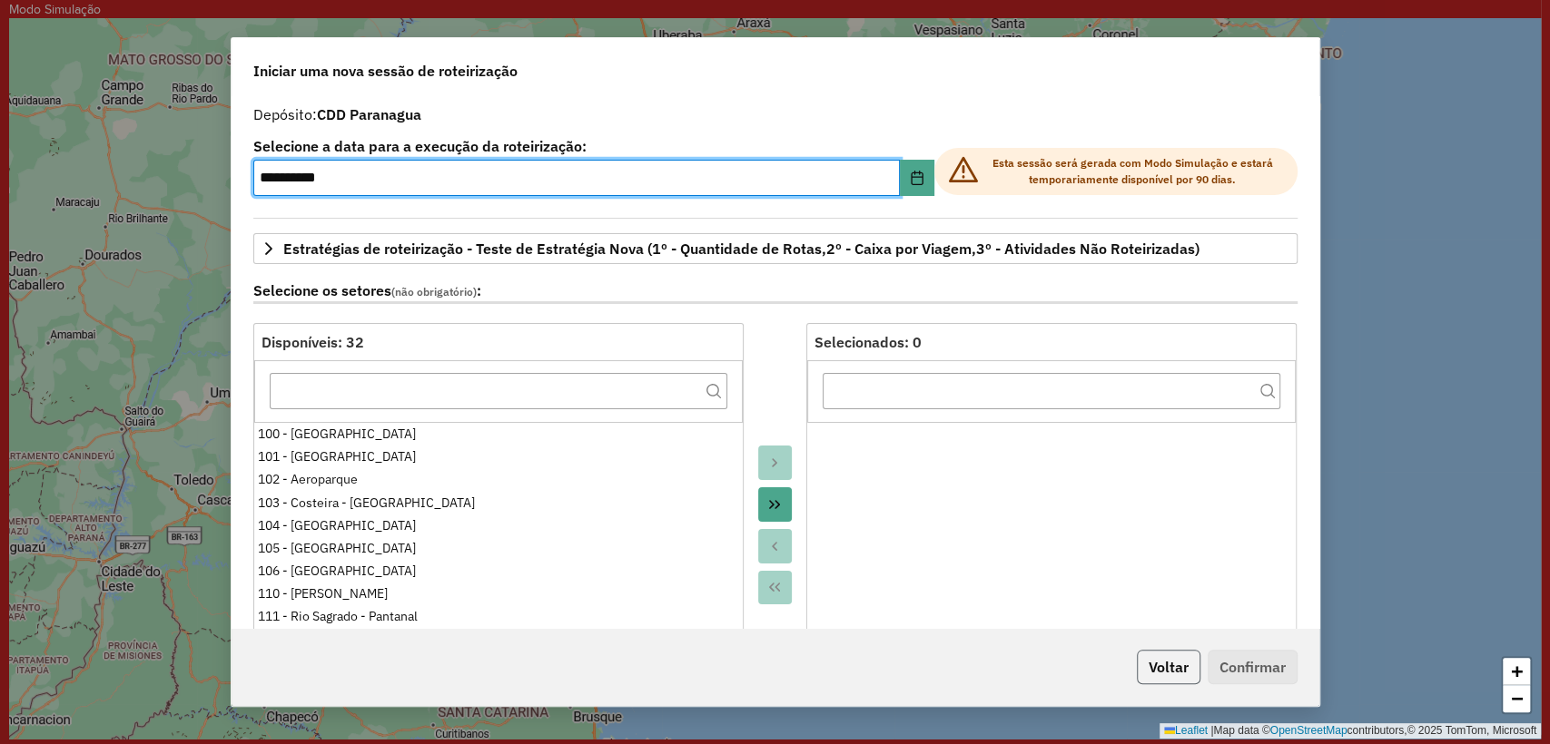
click at [1180, 663] on button "Voltar" at bounding box center [1168, 667] width 64 height 34
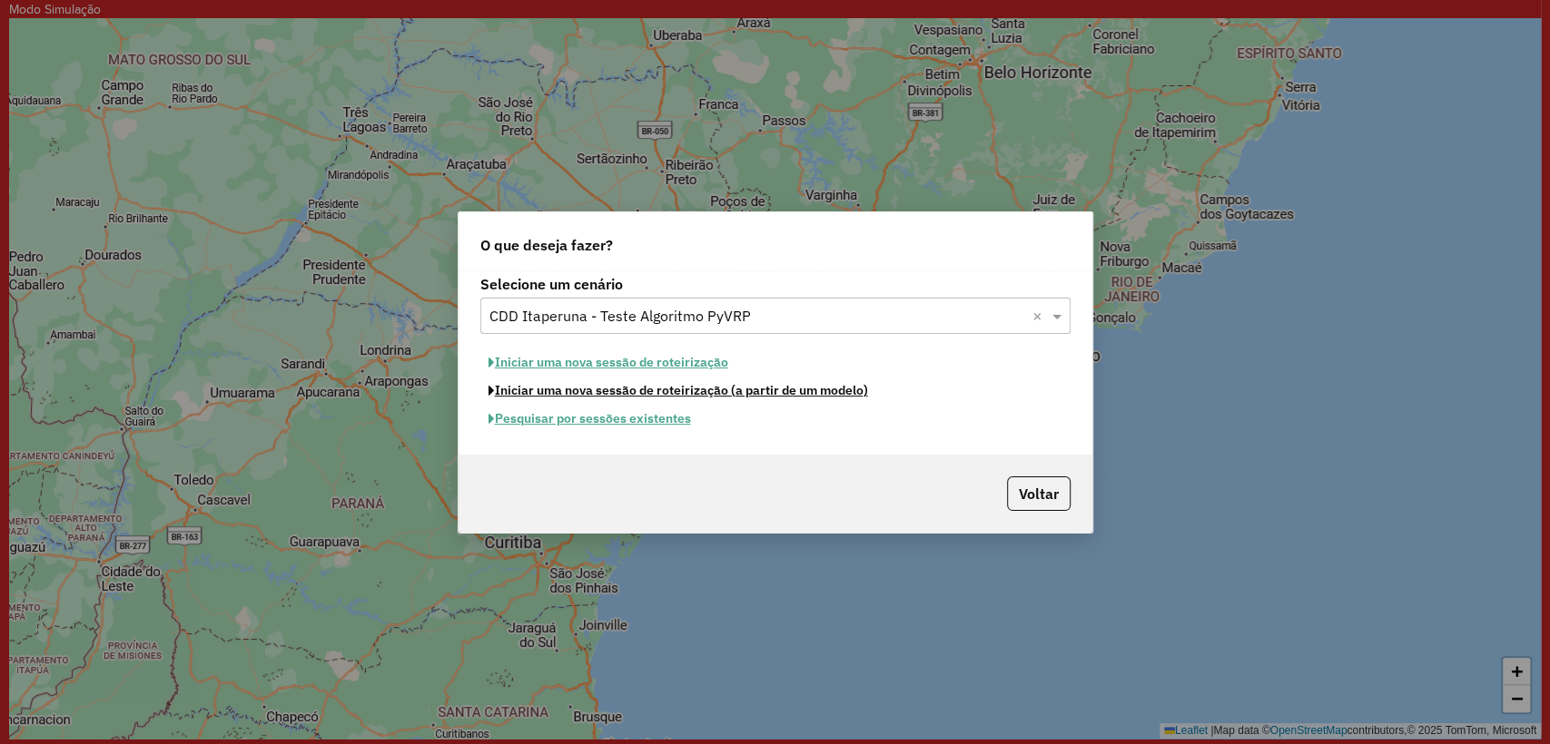
drag, startPoint x: 586, startPoint y: 400, endPoint x: 585, endPoint y: 414, distance: 13.7
click at [585, 414] on div "Iniciar uma nova sessão de roteirização Iniciar uma nova sessão de roteirização…" at bounding box center [775, 391] width 590 height 84
click at [584, 415] on button "Pesquisar por sessões existentes" at bounding box center [589, 419] width 219 height 28
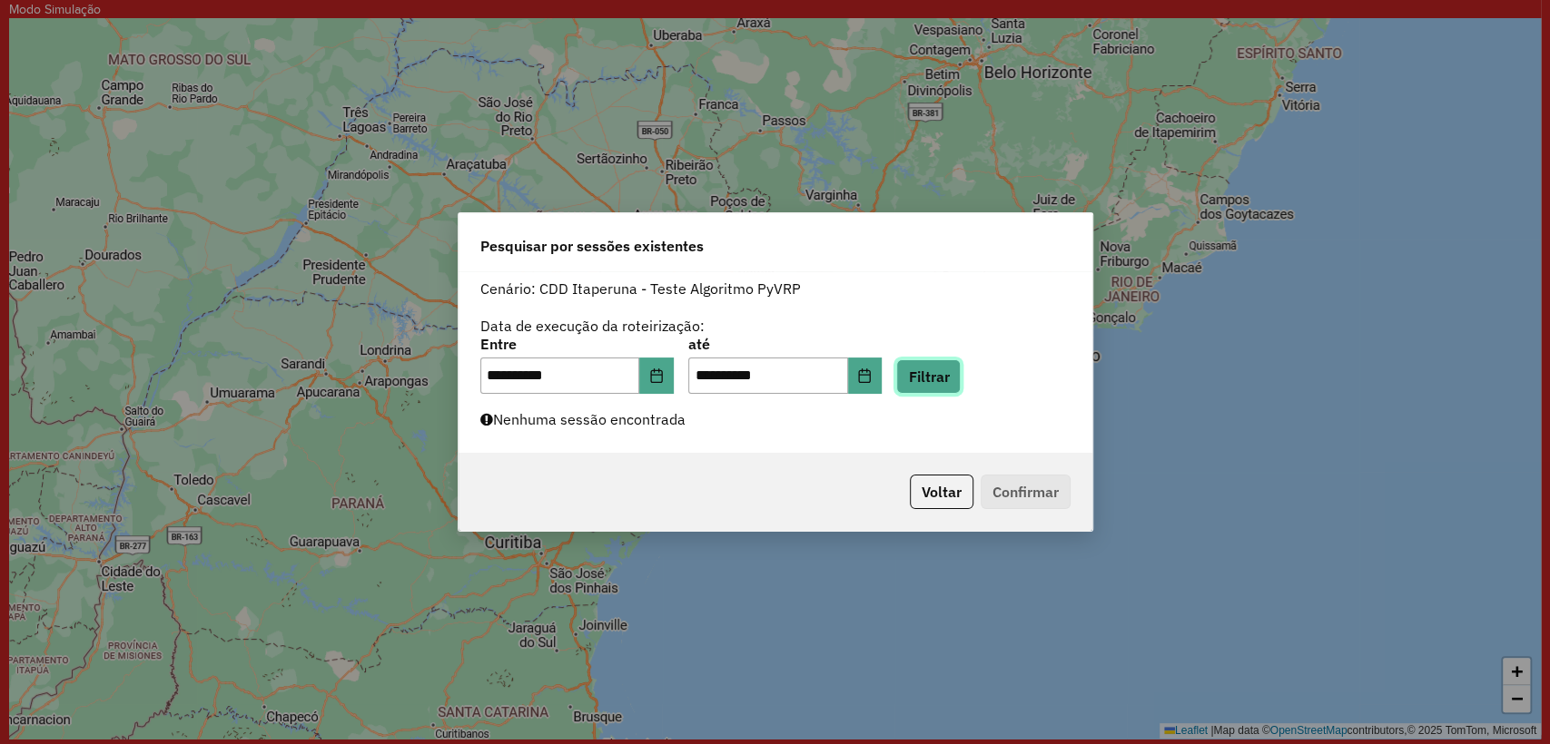
click at [940, 364] on button "Filtrar" at bounding box center [928, 376] width 64 height 34
click at [940, 483] on button "Voltar" at bounding box center [942, 492] width 64 height 34
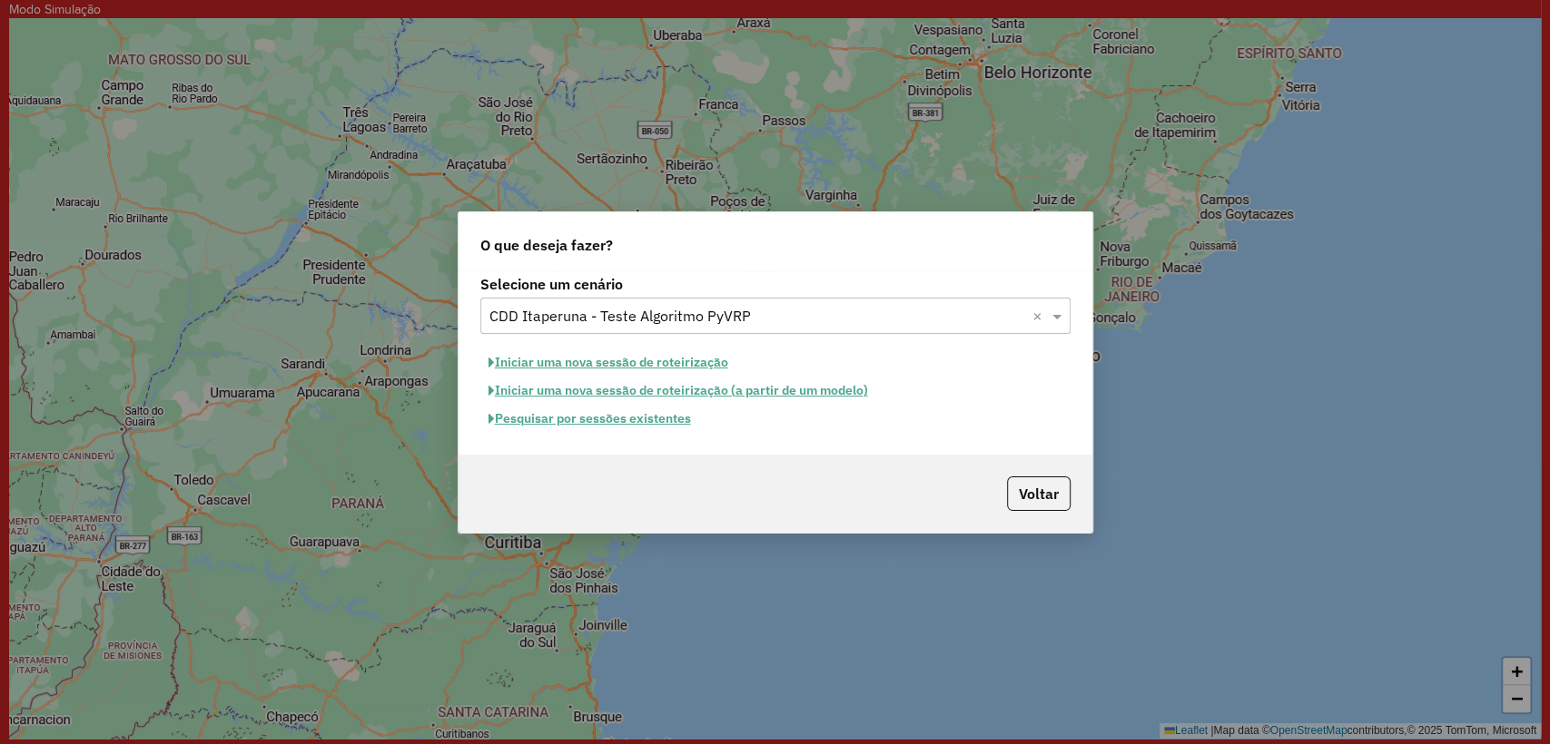
click at [597, 315] on input "text" at bounding box center [757, 317] width 536 height 22
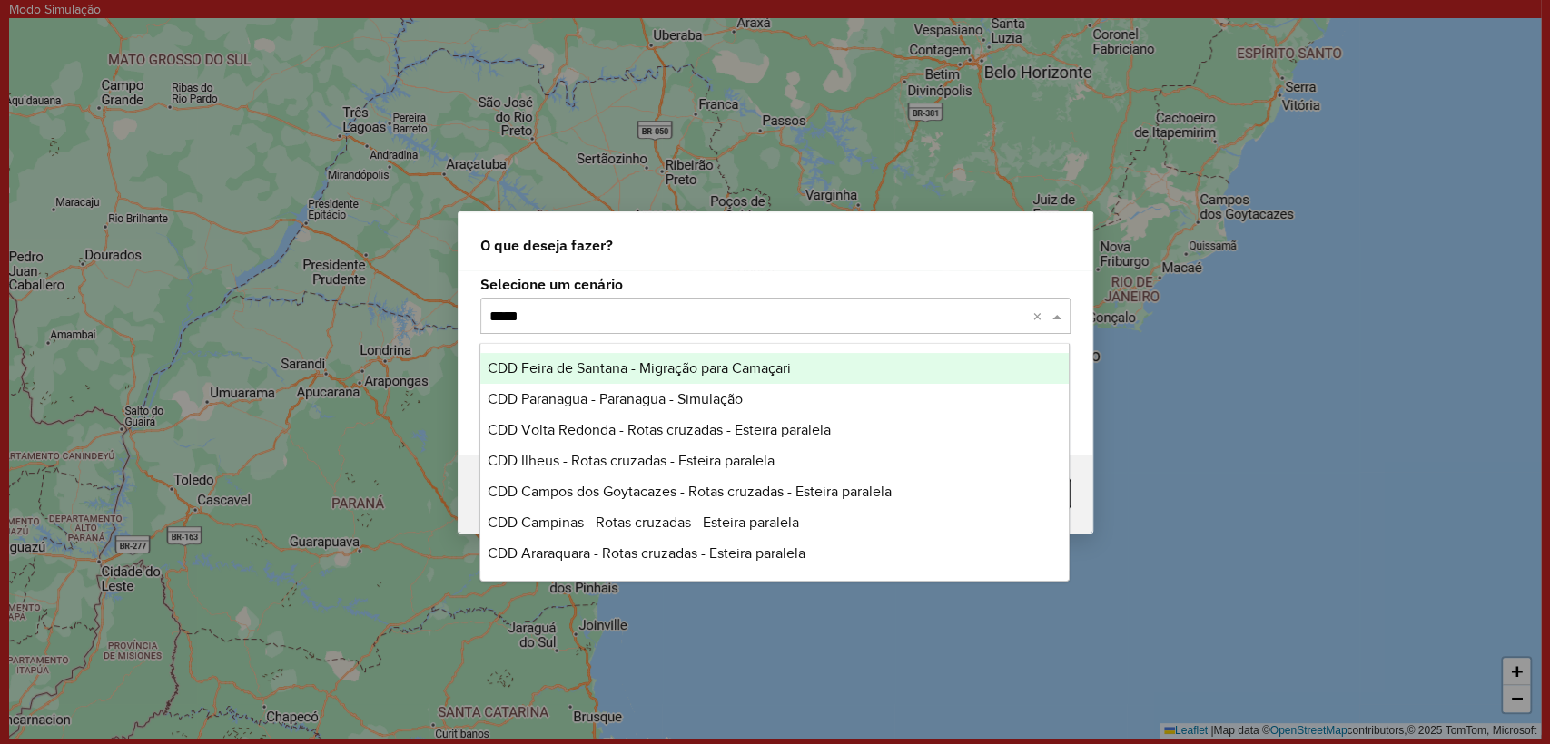
type input "******"
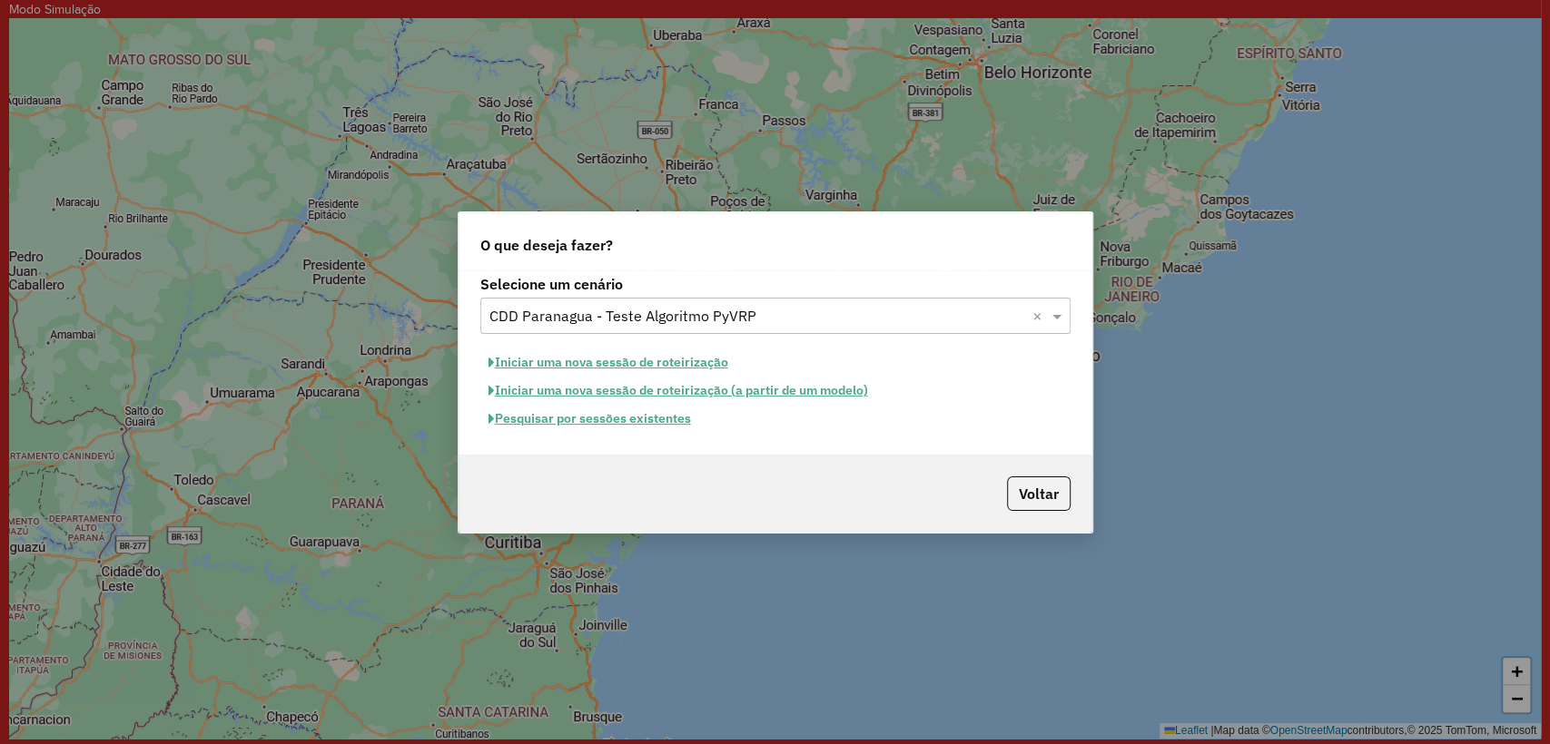
click at [649, 421] on button "Pesquisar por sessões existentes" at bounding box center [589, 419] width 219 height 28
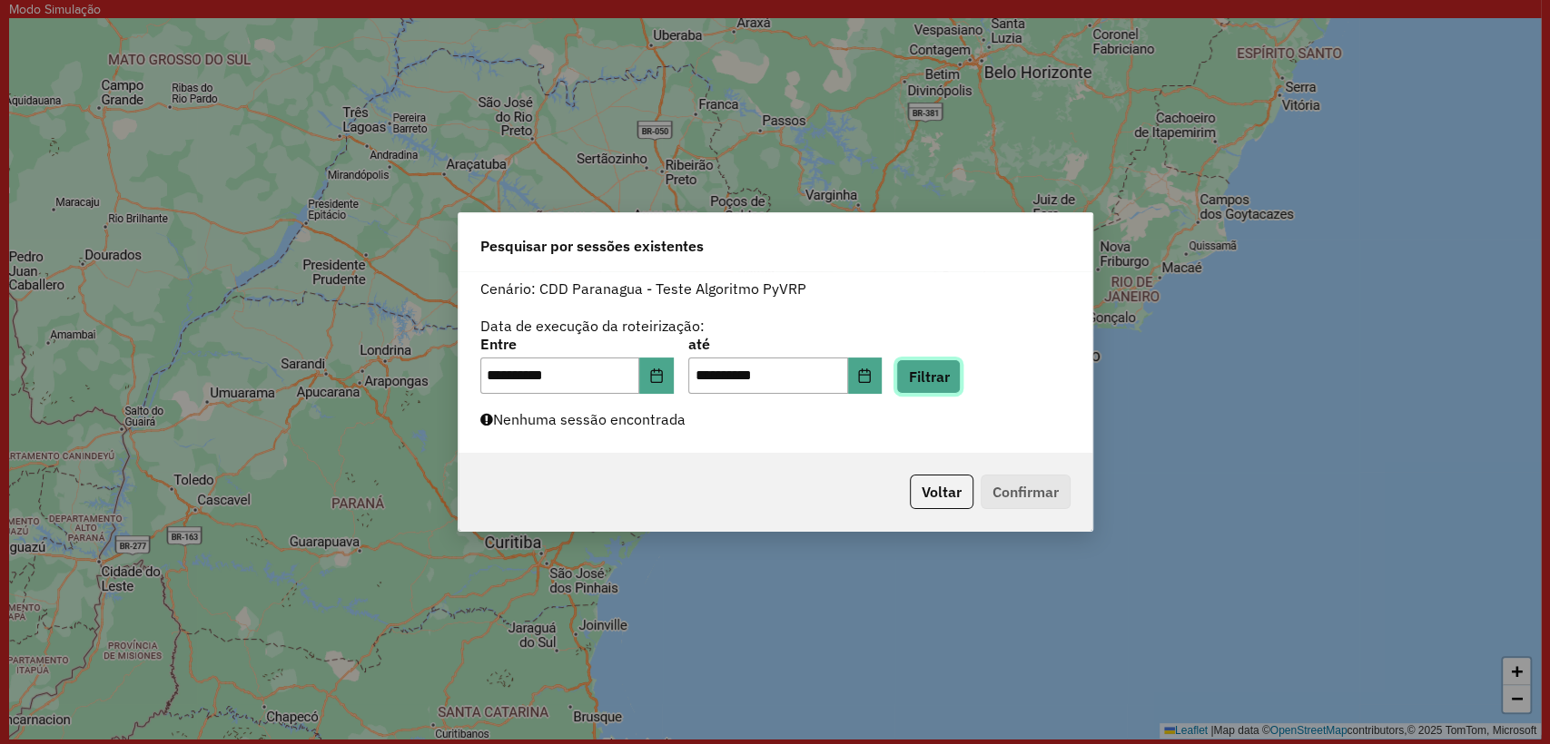
click at [951, 385] on button "Filtrar" at bounding box center [928, 376] width 64 height 34
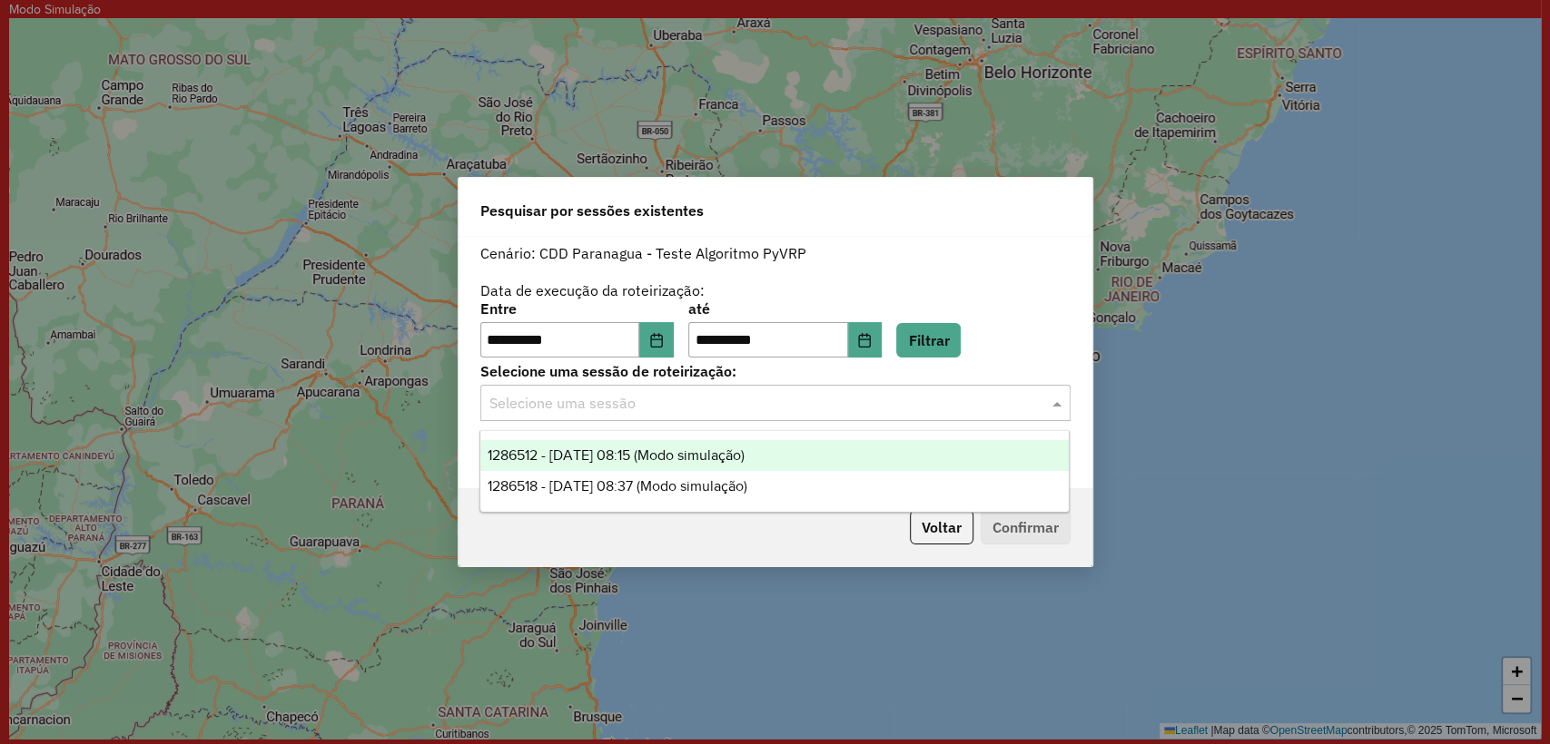
click at [694, 402] on input "text" at bounding box center [757, 404] width 536 height 22
click at [688, 462] on span "1286512 - 01/10/2025 08:15 (Modo simulação)" at bounding box center [615, 455] width 257 height 15
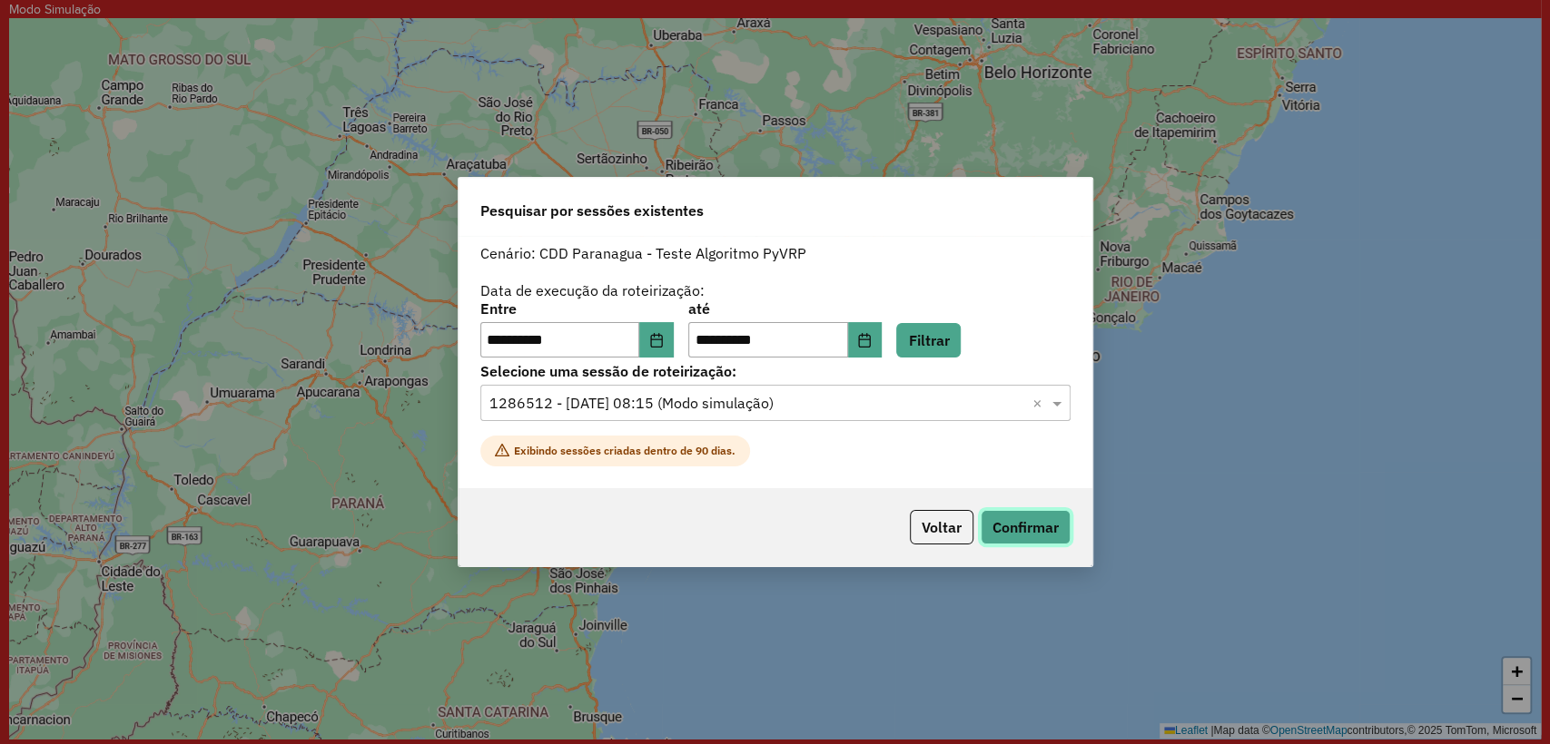
click at [1013, 526] on button "Confirmar" at bounding box center [1025, 527] width 90 height 34
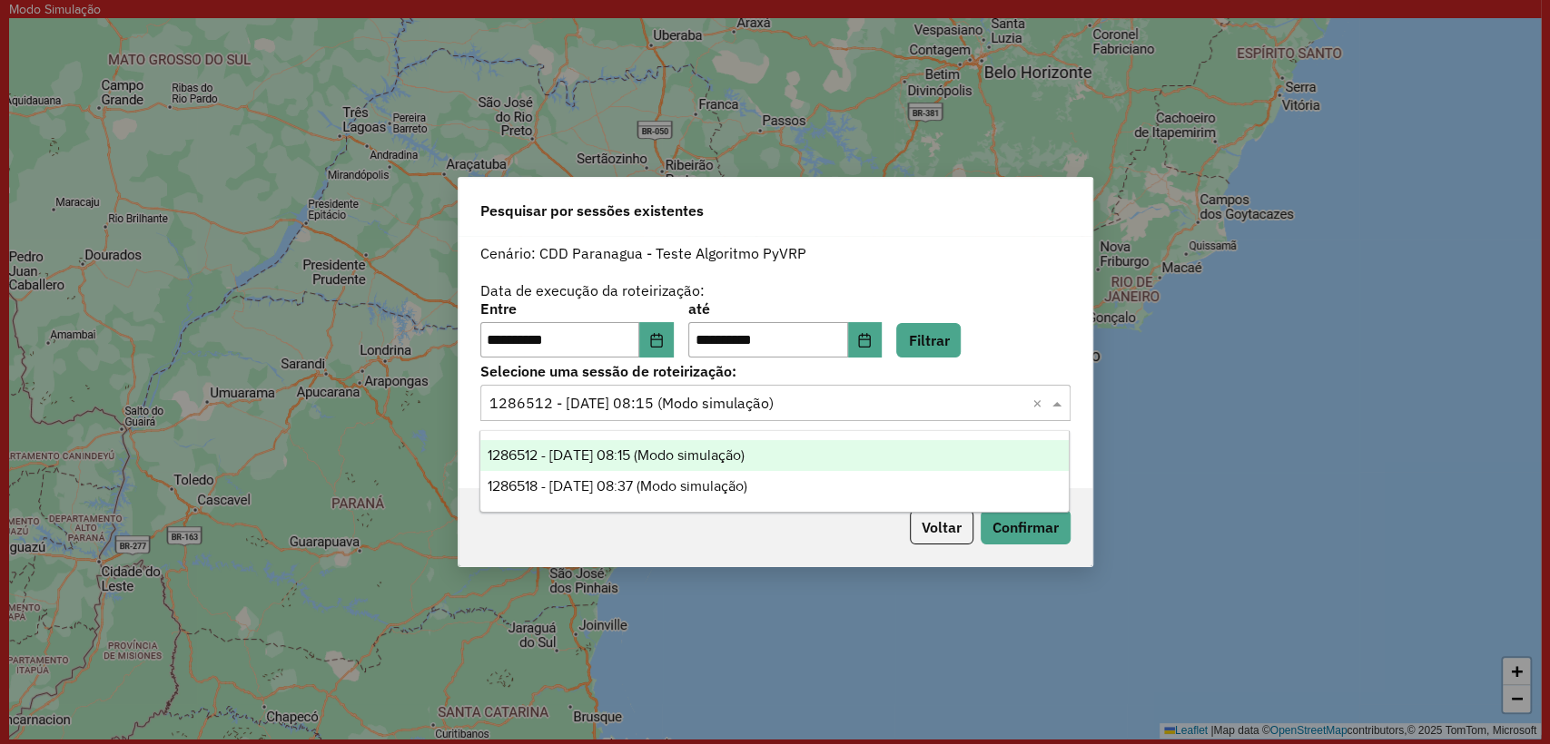
click at [726, 420] on div "Selecione uma sessão × 1286512 - 01/10/2025 08:15 (Modo simulação) ×" at bounding box center [775, 403] width 590 height 36
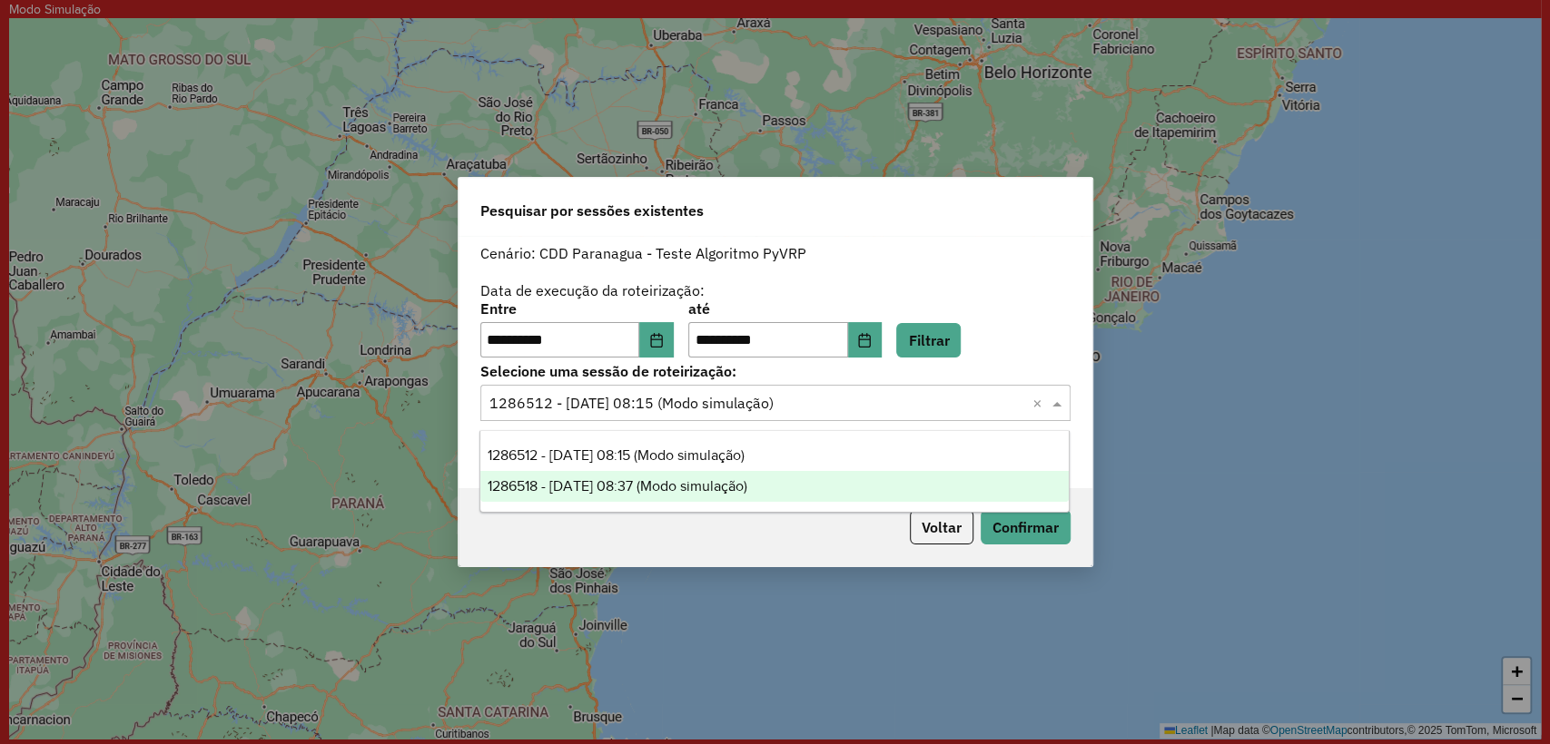
drag, startPoint x: 711, startPoint y: 487, endPoint x: 736, endPoint y: 488, distance: 25.4
click at [719, 487] on span "1286518 - 01/10/2025 08:37 (Modo simulação)" at bounding box center [617, 485] width 260 height 15
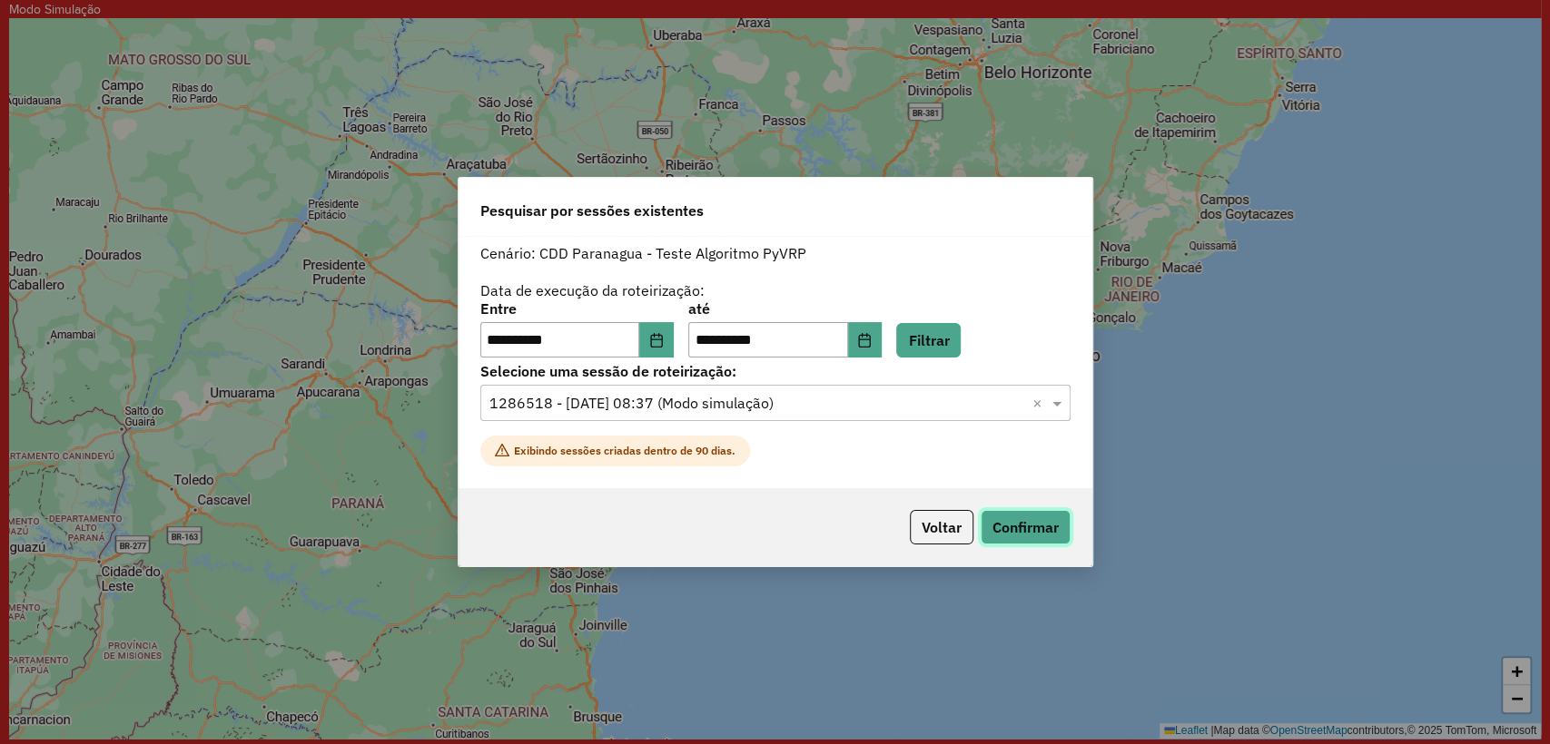
click at [1032, 527] on button "Confirmar" at bounding box center [1025, 527] width 90 height 34
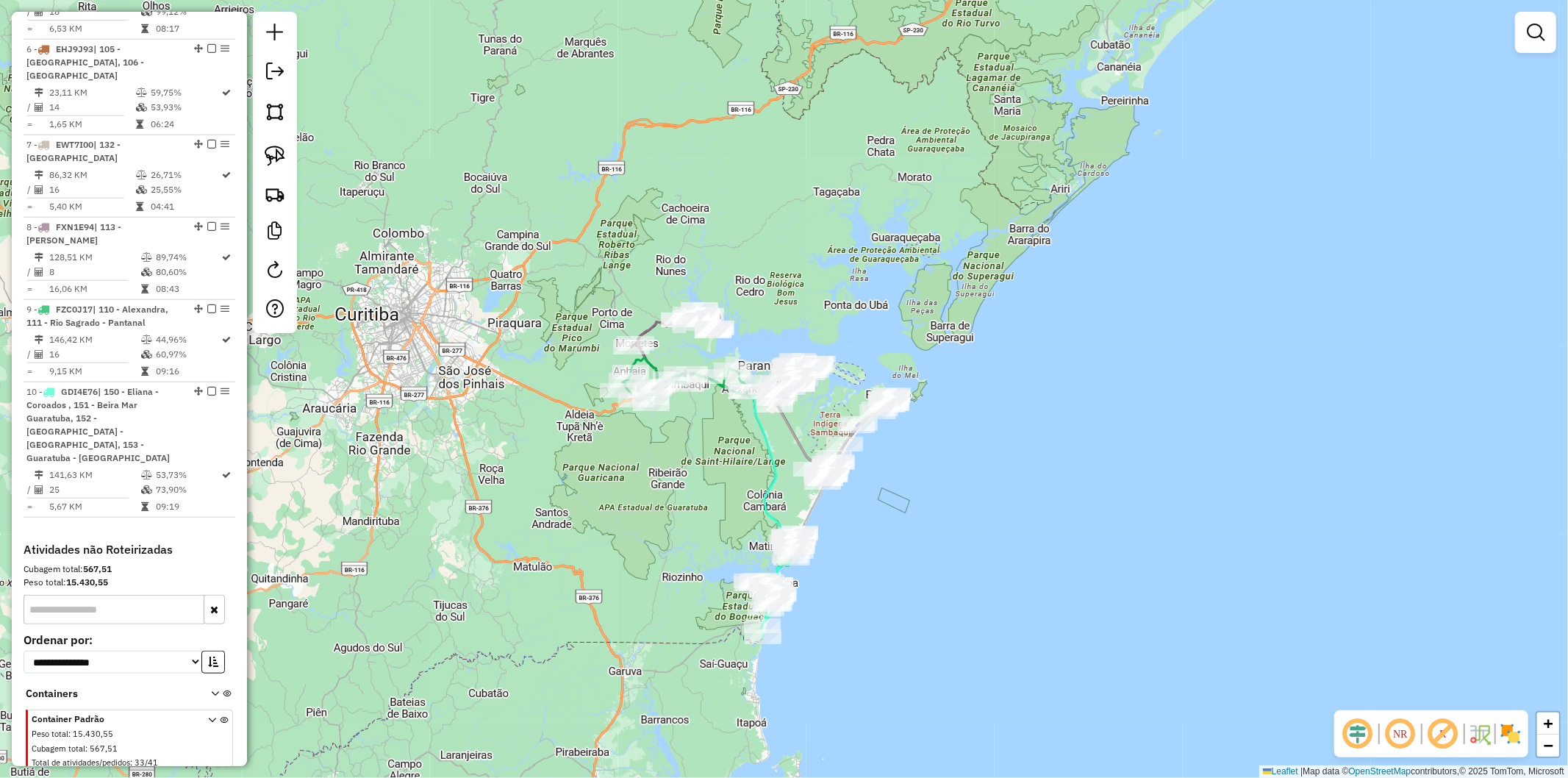
scroll to position [1099, 0]
